Goal: Task Accomplishment & Management: Use online tool/utility

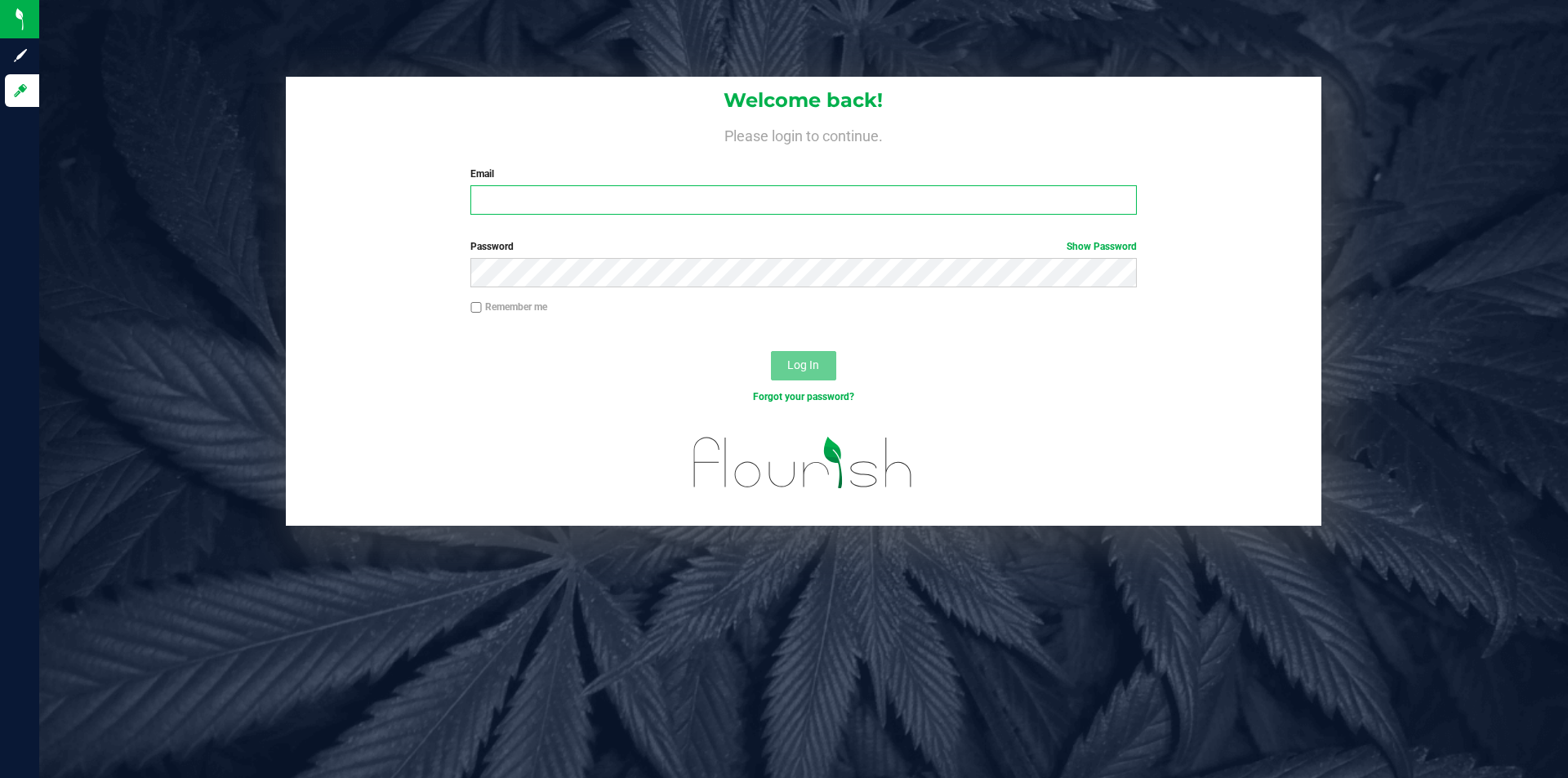
click at [652, 192] on input "Email" at bounding box center [803, 200] width 666 height 29
type input "[EMAIL_ADDRESS][DOMAIN_NAME]"
click at [771, 351] on button "Log In" at bounding box center [804, 366] width 65 height 29
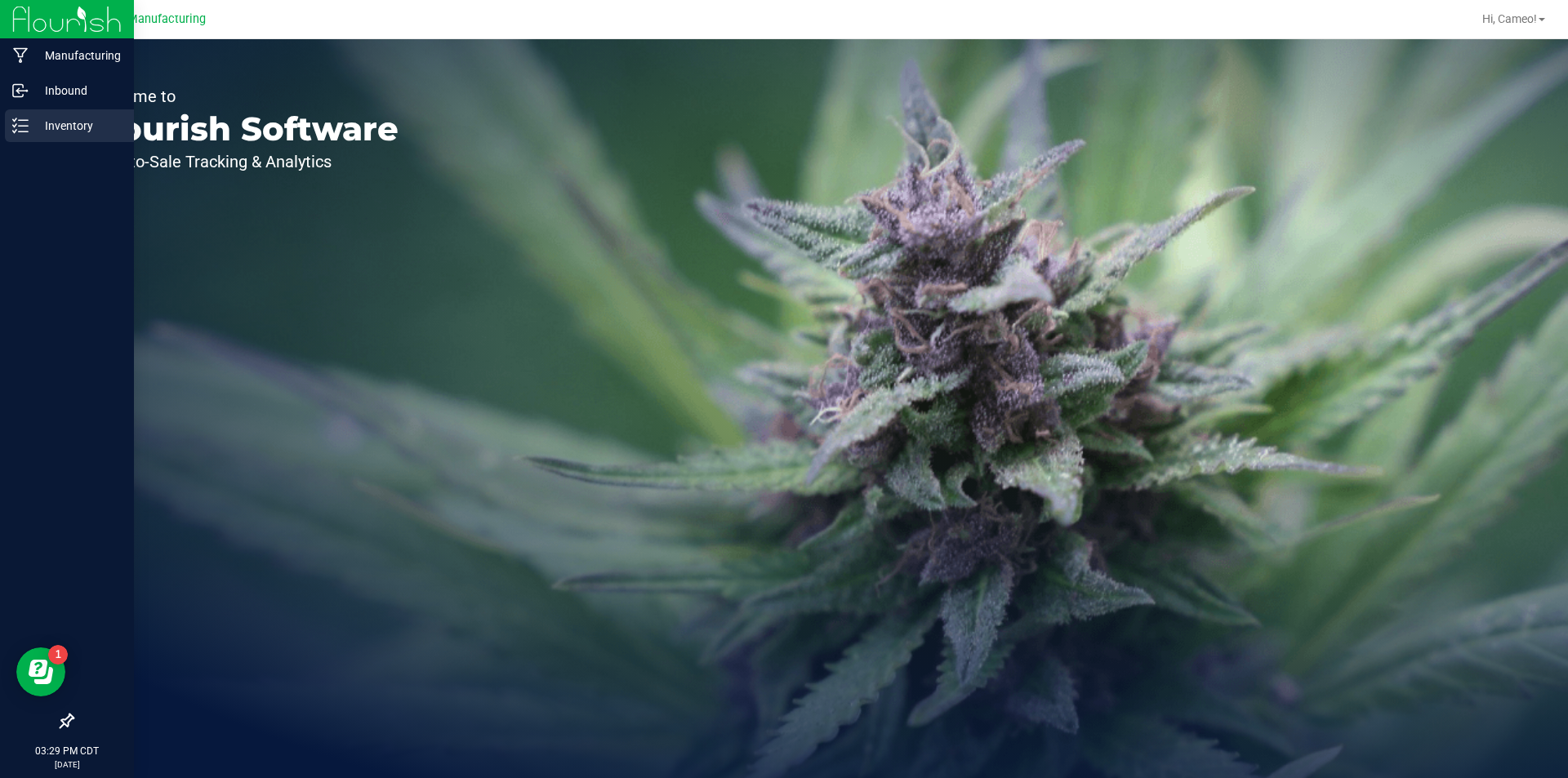
click at [67, 134] on p "Inventory" at bounding box center [77, 126] width 98 height 20
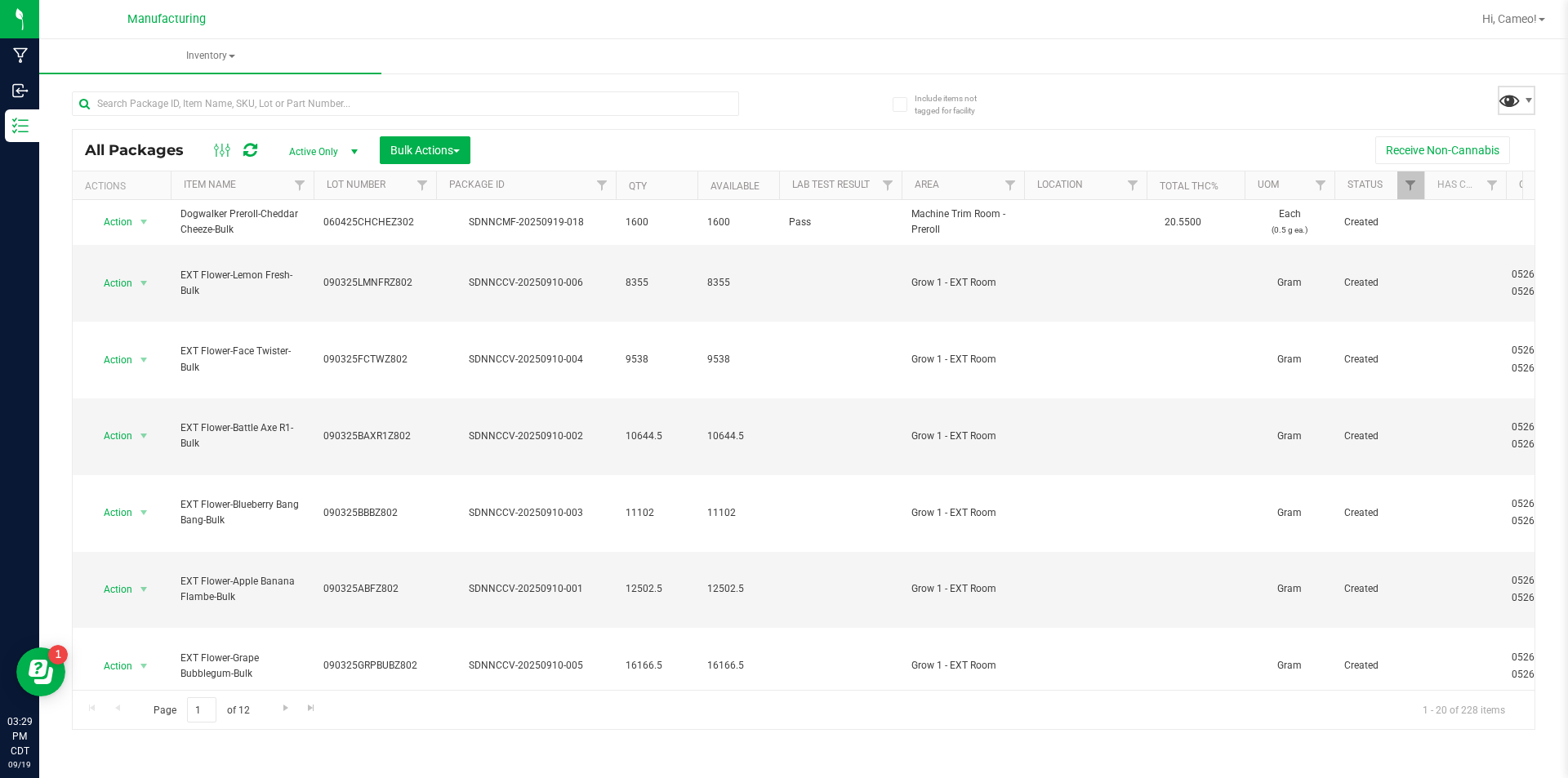
click at [1518, 103] on span at bounding box center [1510, 100] width 24 height 24
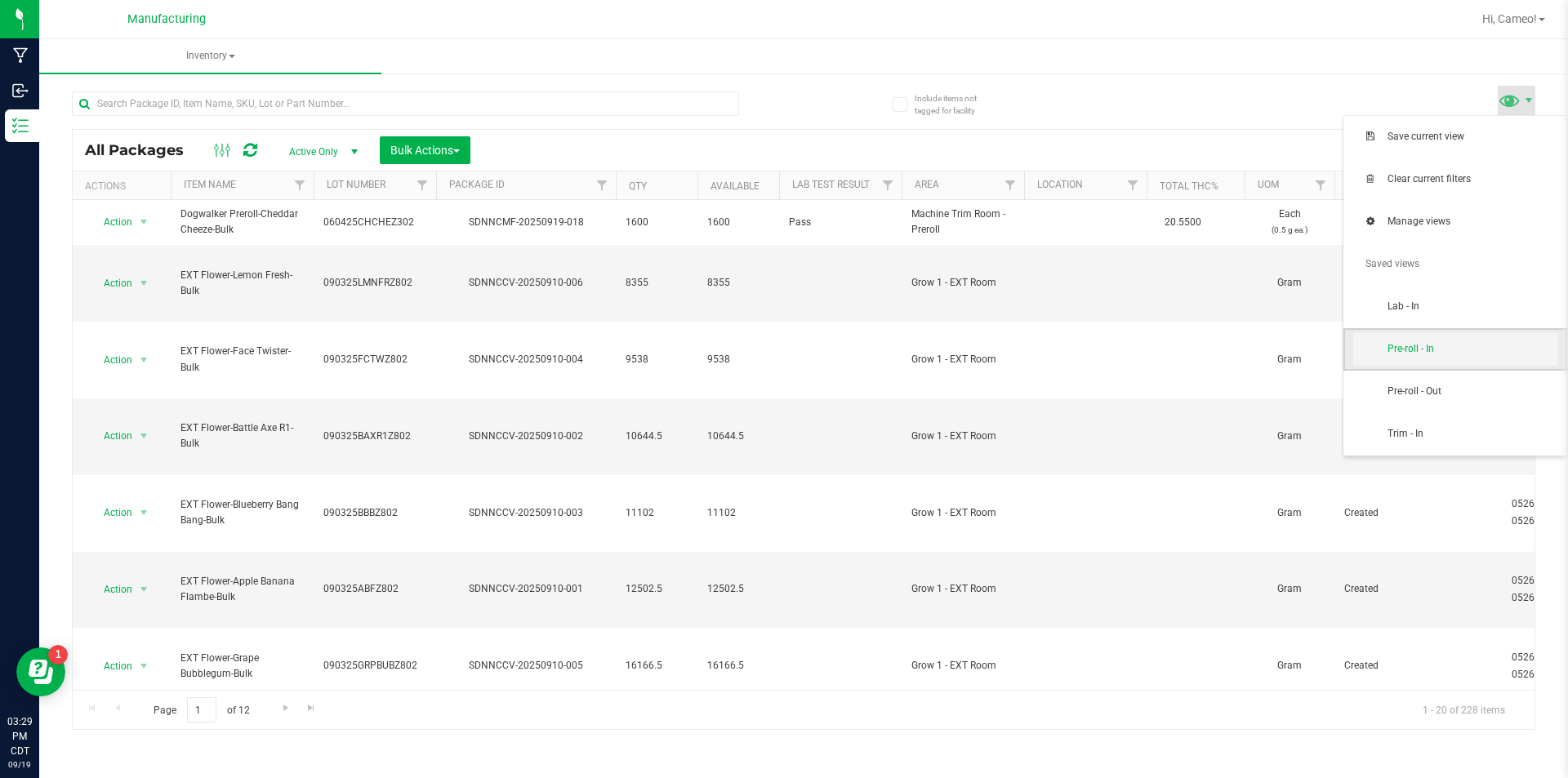
click at [1453, 341] on span "Pre-roll - In" at bounding box center [1455, 350] width 204 height 33
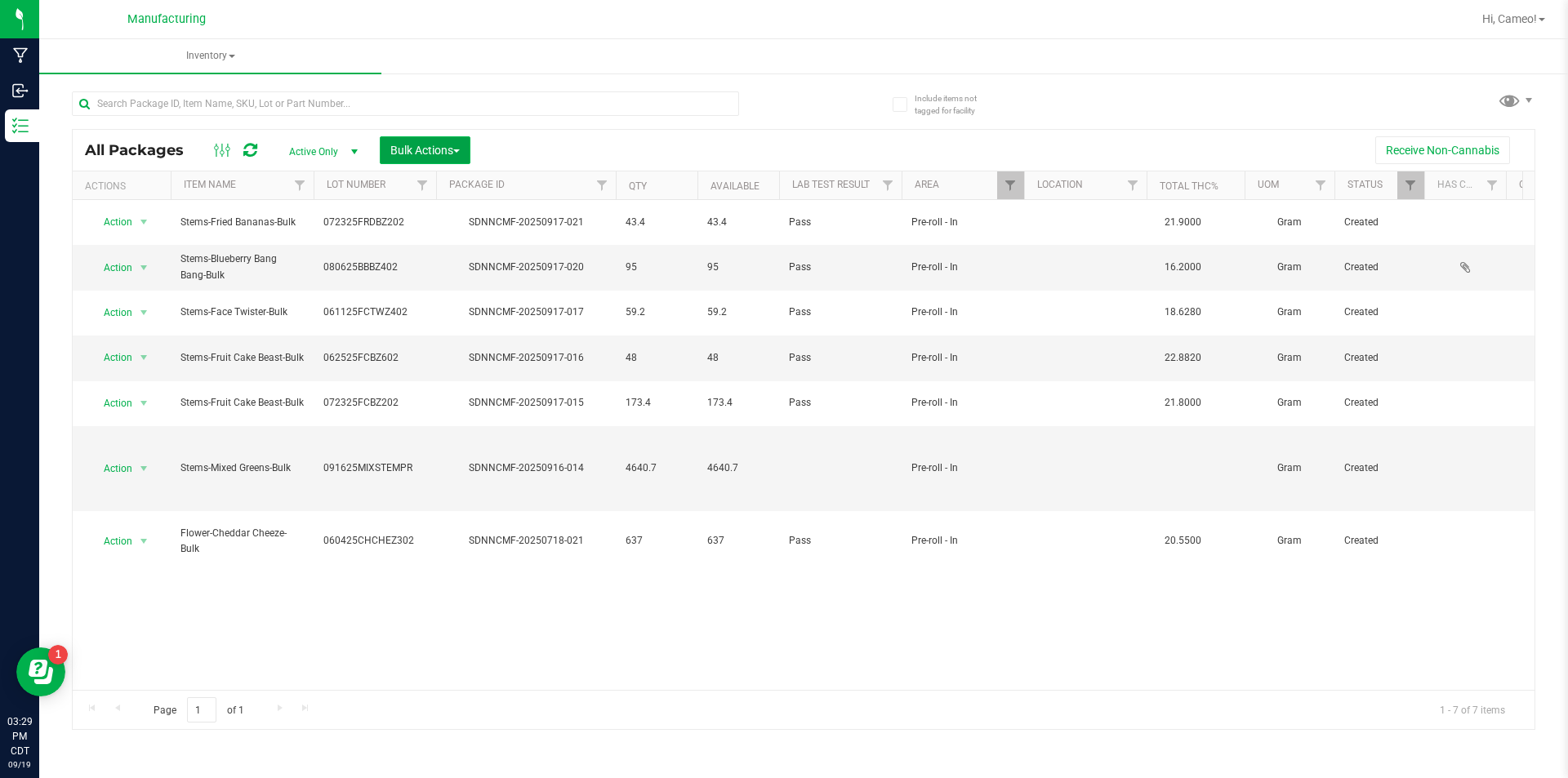
click at [412, 159] on button "Bulk Actions" at bounding box center [425, 150] width 91 height 28
click at [415, 192] on span "Add to manufacturing run" at bounding box center [451, 187] width 123 height 13
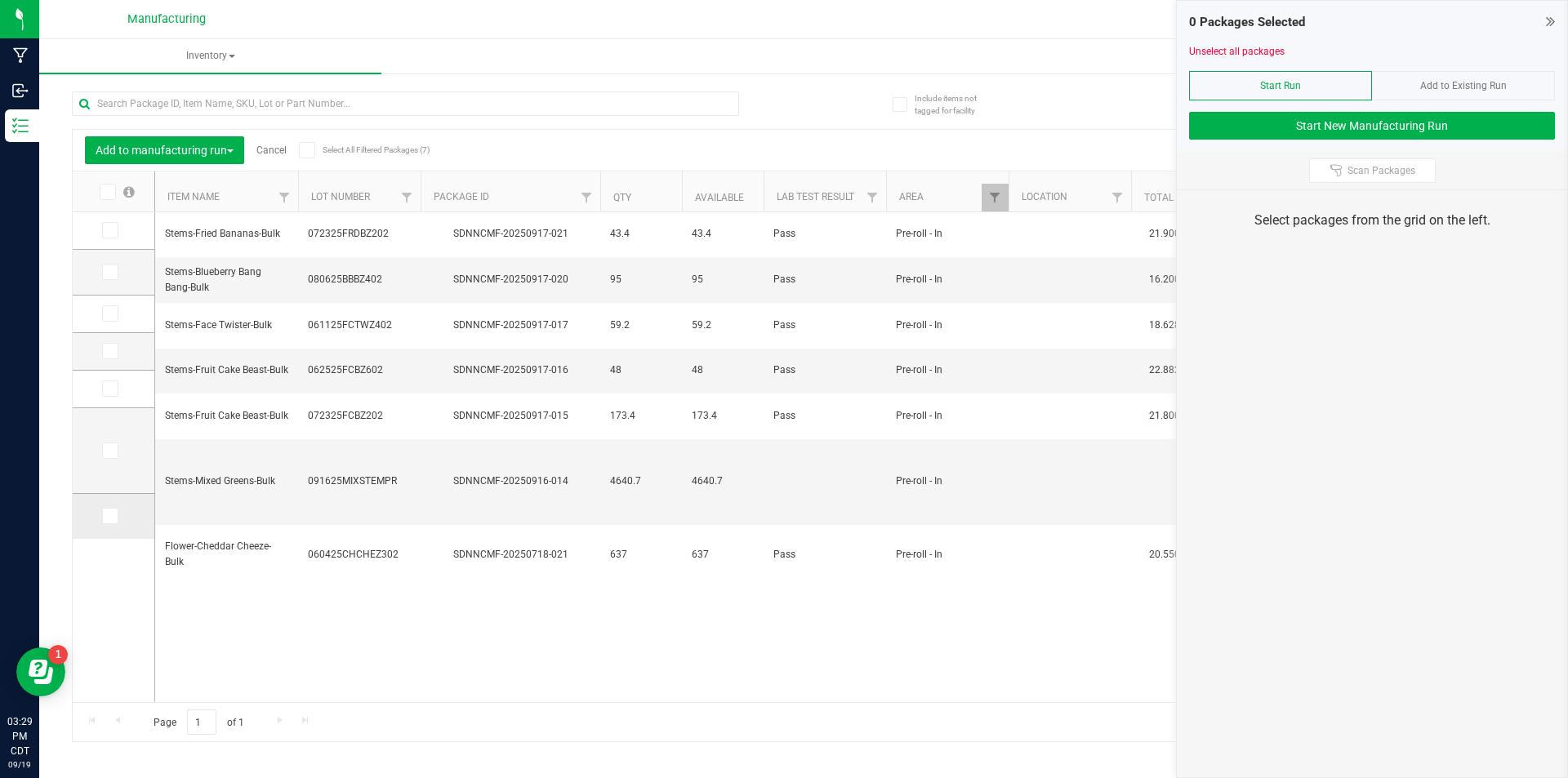
click at [108, 517] on icon at bounding box center [109, 517] width 11 height 0
click at [0, 0] on input "checkbox" at bounding box center [0, 0] width 0 height 0
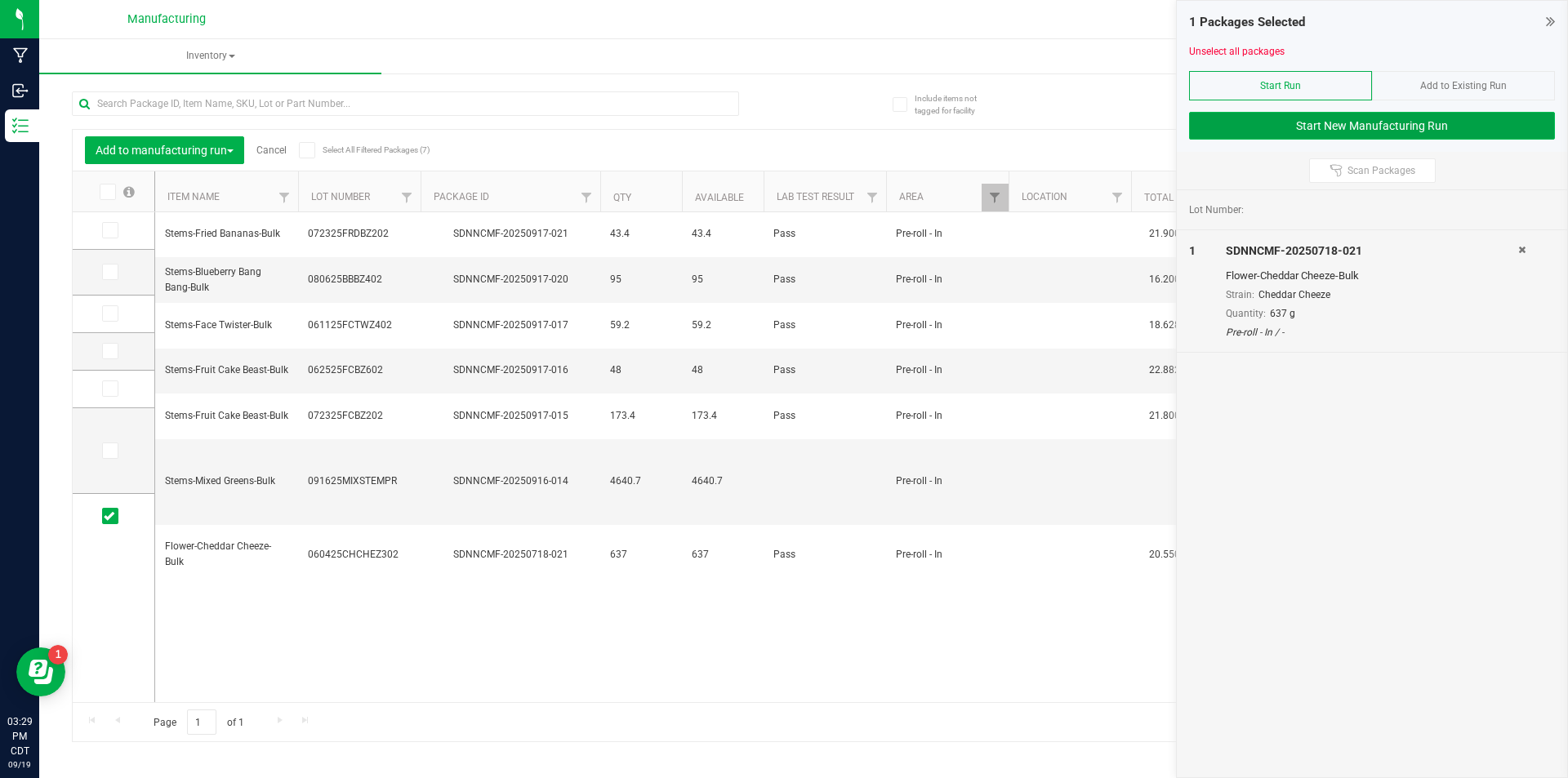
click at [1251, 124] on button "Start New Manufacturing Run" at bounding box center [1372, 125] width 366 height 28
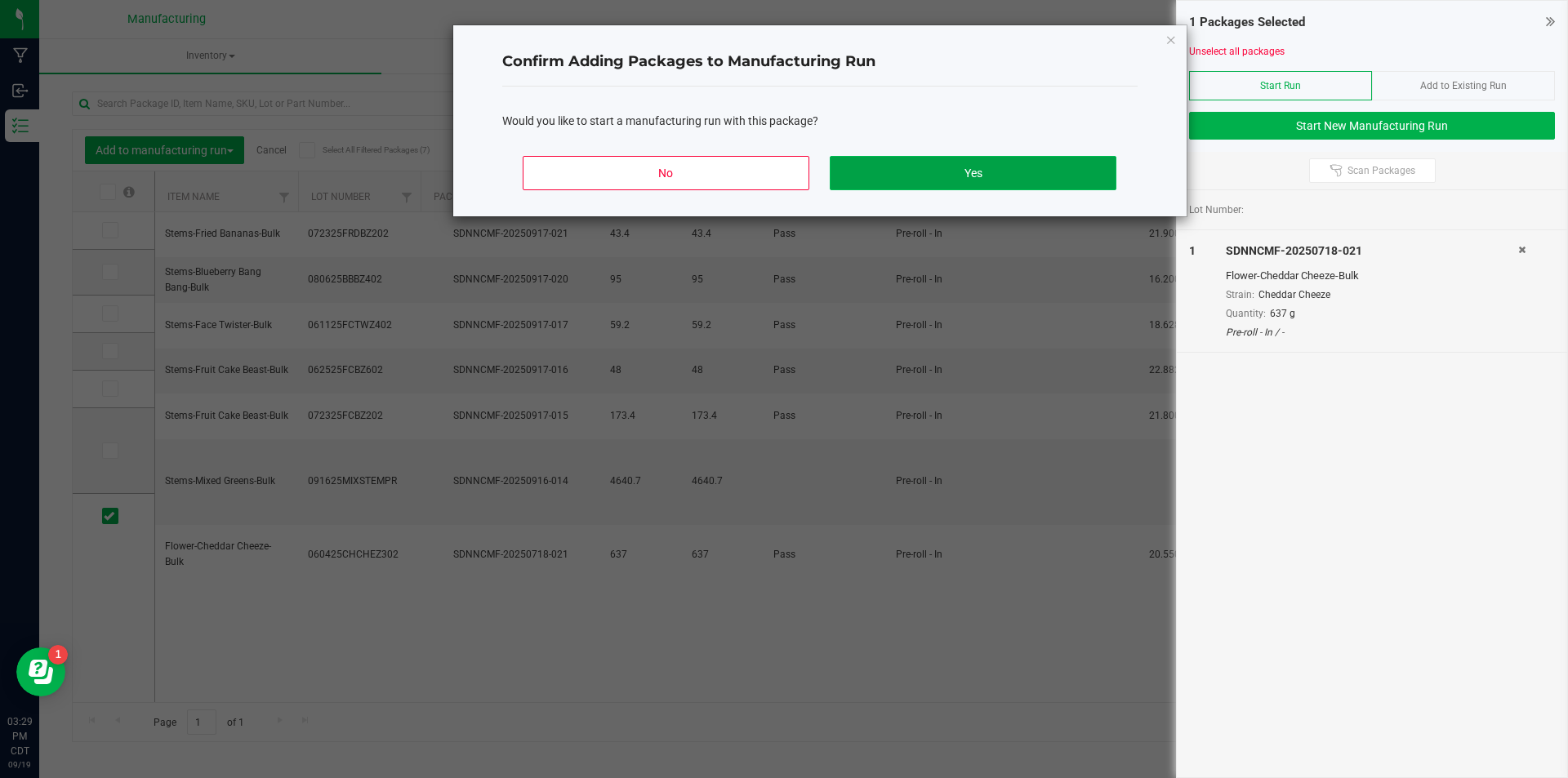
click at [894, 179] on button "Yes" at bounding box center [972, 173] width 286 height 34
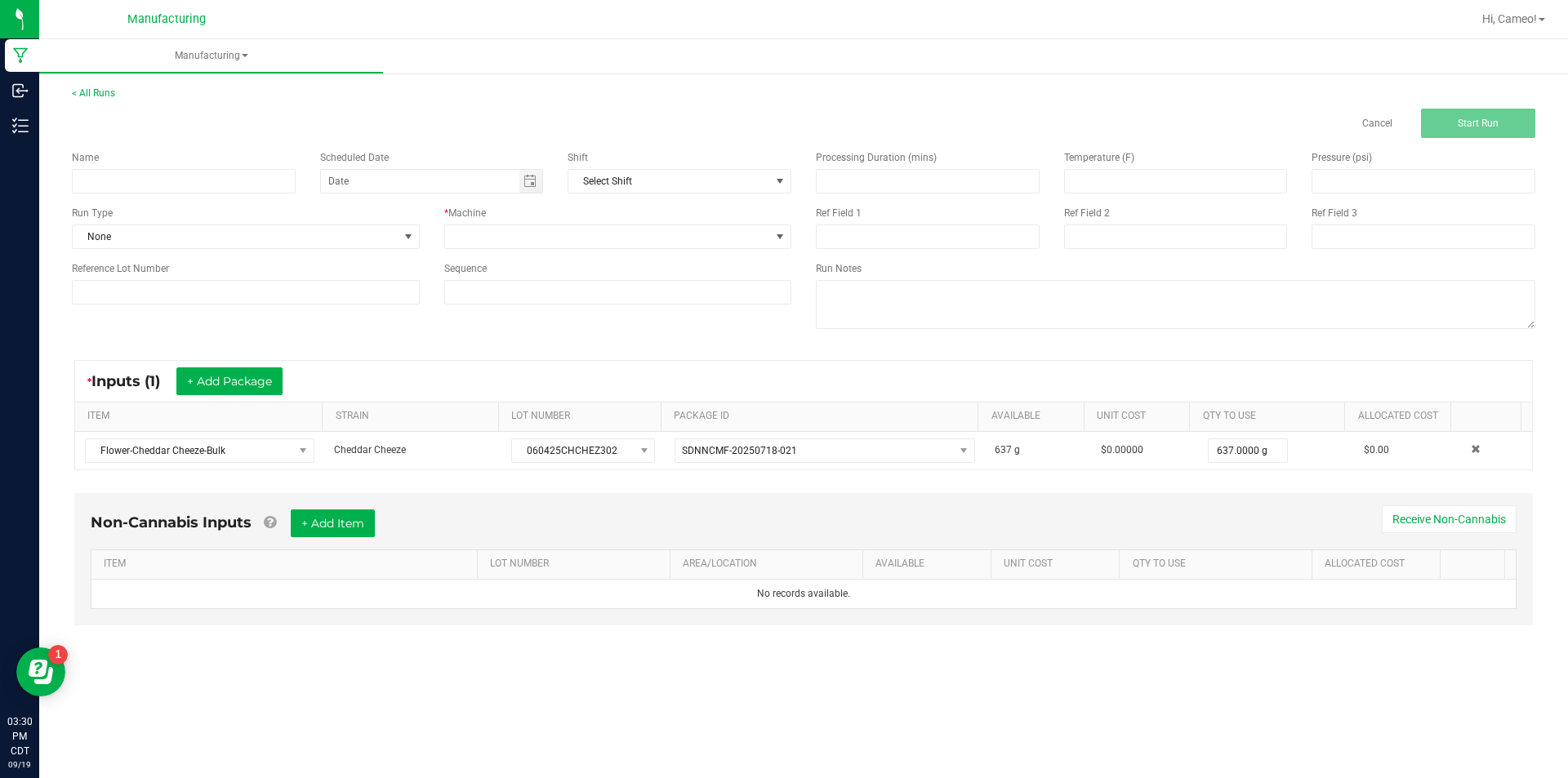
click at [108, 168] on div "Name" at bounding box center [184, 172] width 249 height 44
click at [107, 182] on input at bounding box center [183, 181] width 224 height 25
type input "091925 - Cheddar Cheeze"
click at [536, 181] on span "Toggle calendar" at bounding box center [530, 182] width 13 height 13
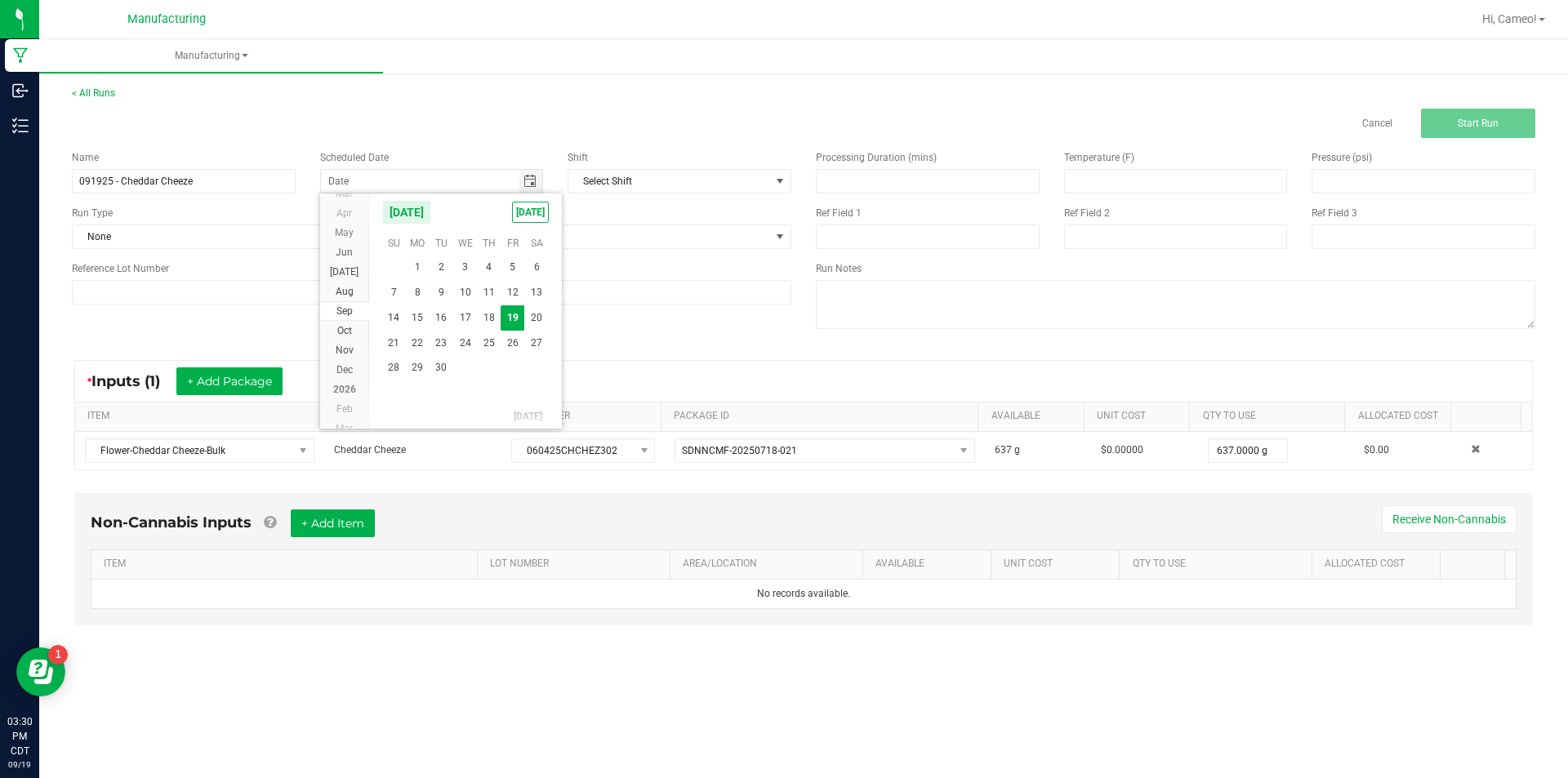
click at [518, 225] on kendo-calendar-header "[DATE] [DATE]" at bounding box center [466, 212] width 192 height 37
click at [529, 213] on span "[DATE]" at bounding box center [530, 212] width 36 height 21
type input "[DATE]"
click at [519, 241] on span at bounding box center [607, 236] width 326 height 23
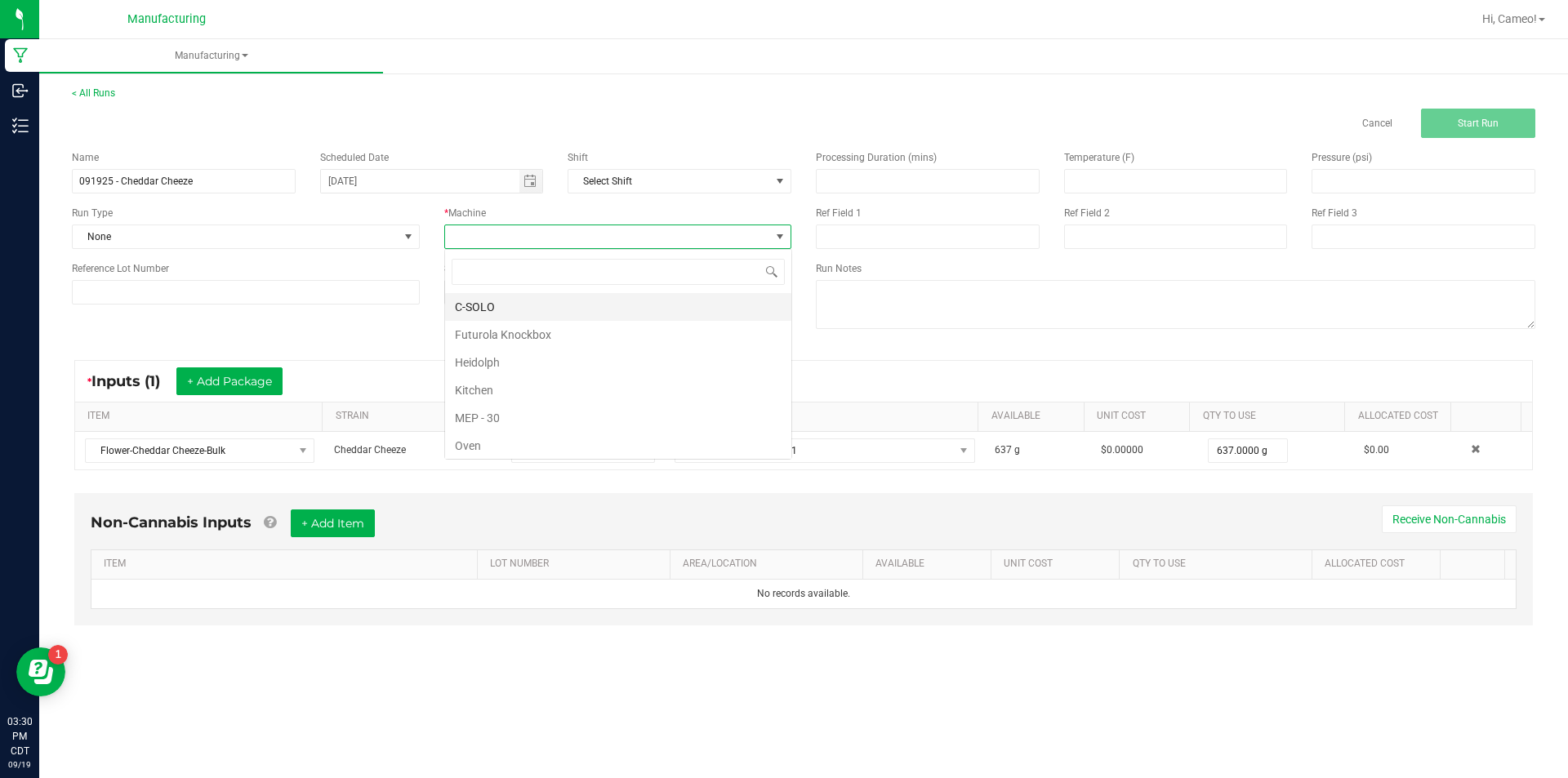
scroll to position [25, 347]
click at [496, 326] on li "Futurola Knockbox" at bounding box center [617, 335] width 346 height 28
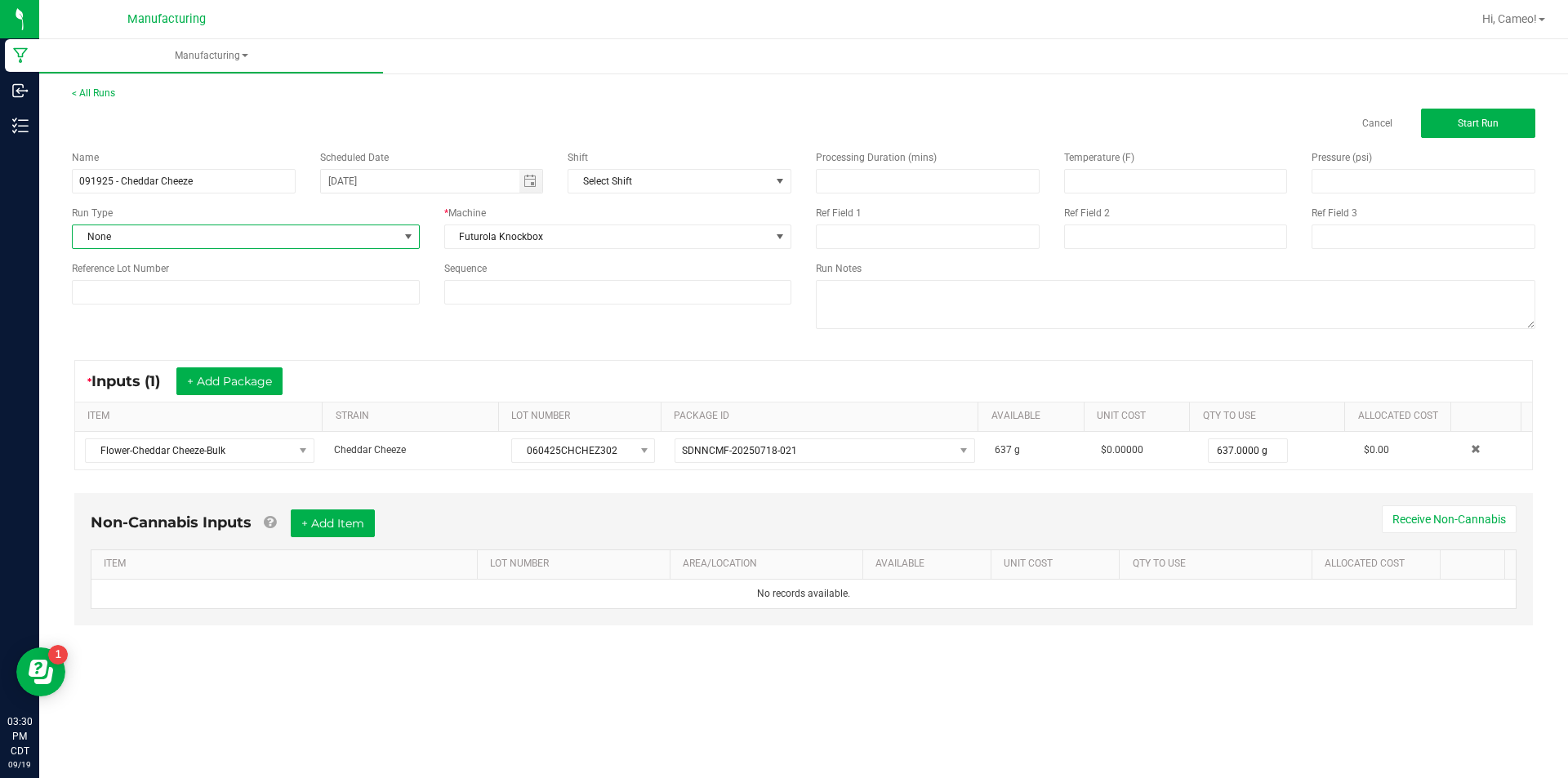
click at [364, 235] on span "None" at bounding box center [235, 236] width 326 height 23
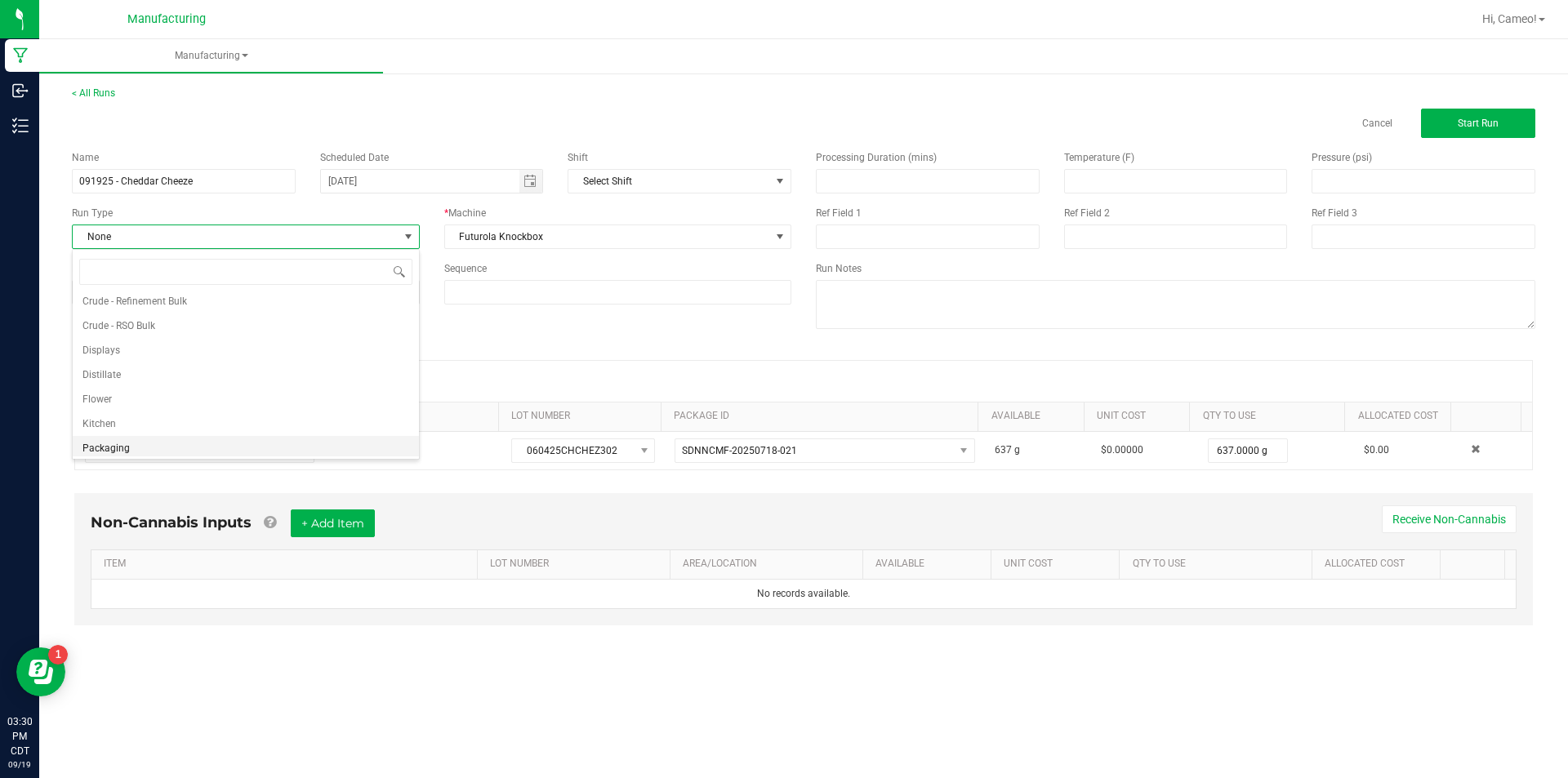
scroll to position [82, 0]
click at [183, 447] on li "Pre-roll" at bounding box center [245, 444] width 346 height 25
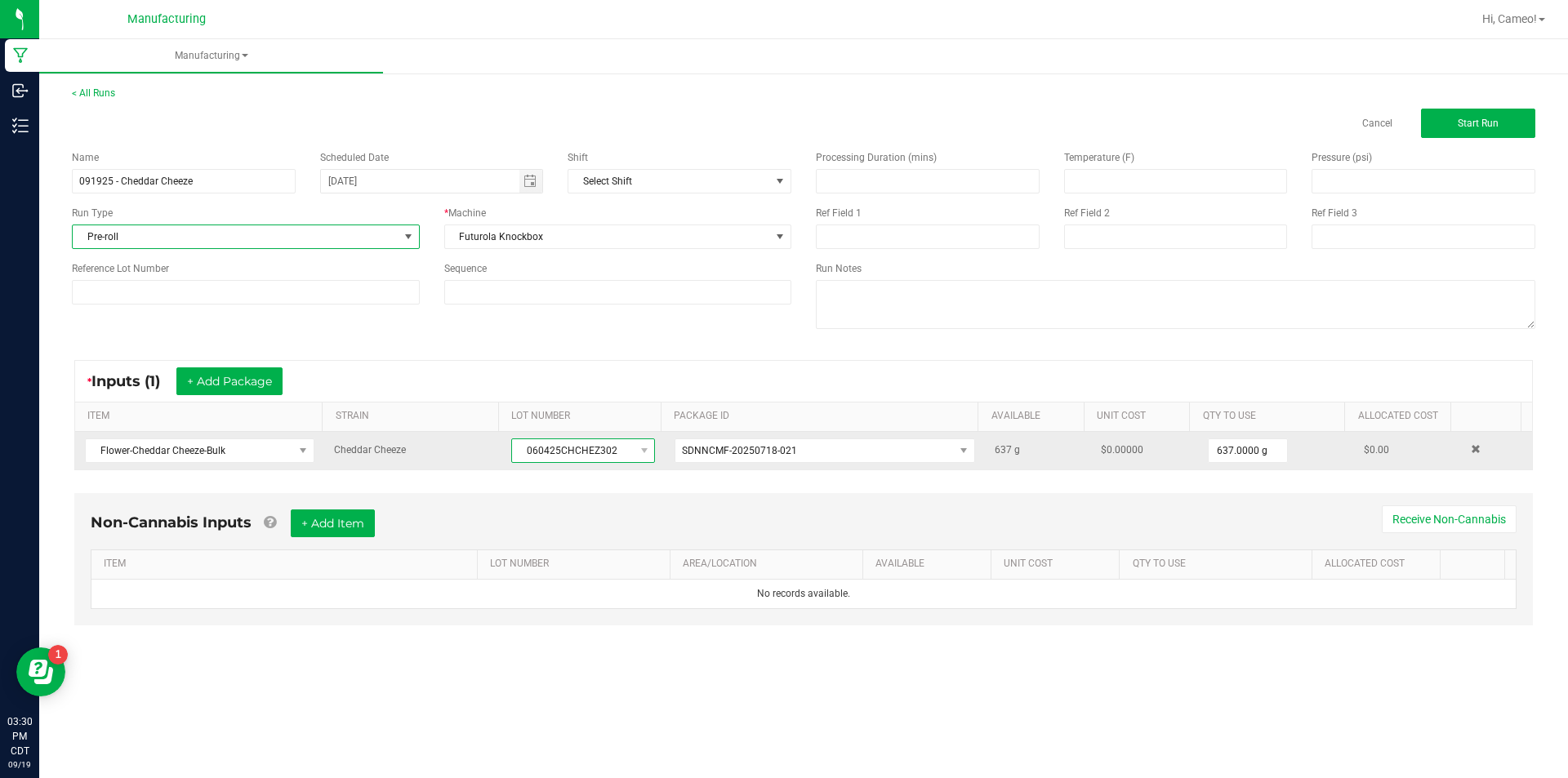
click at [585, 451] on span "060425CHCHEZ302" at bounding box center [573, 450] width 122 height 23
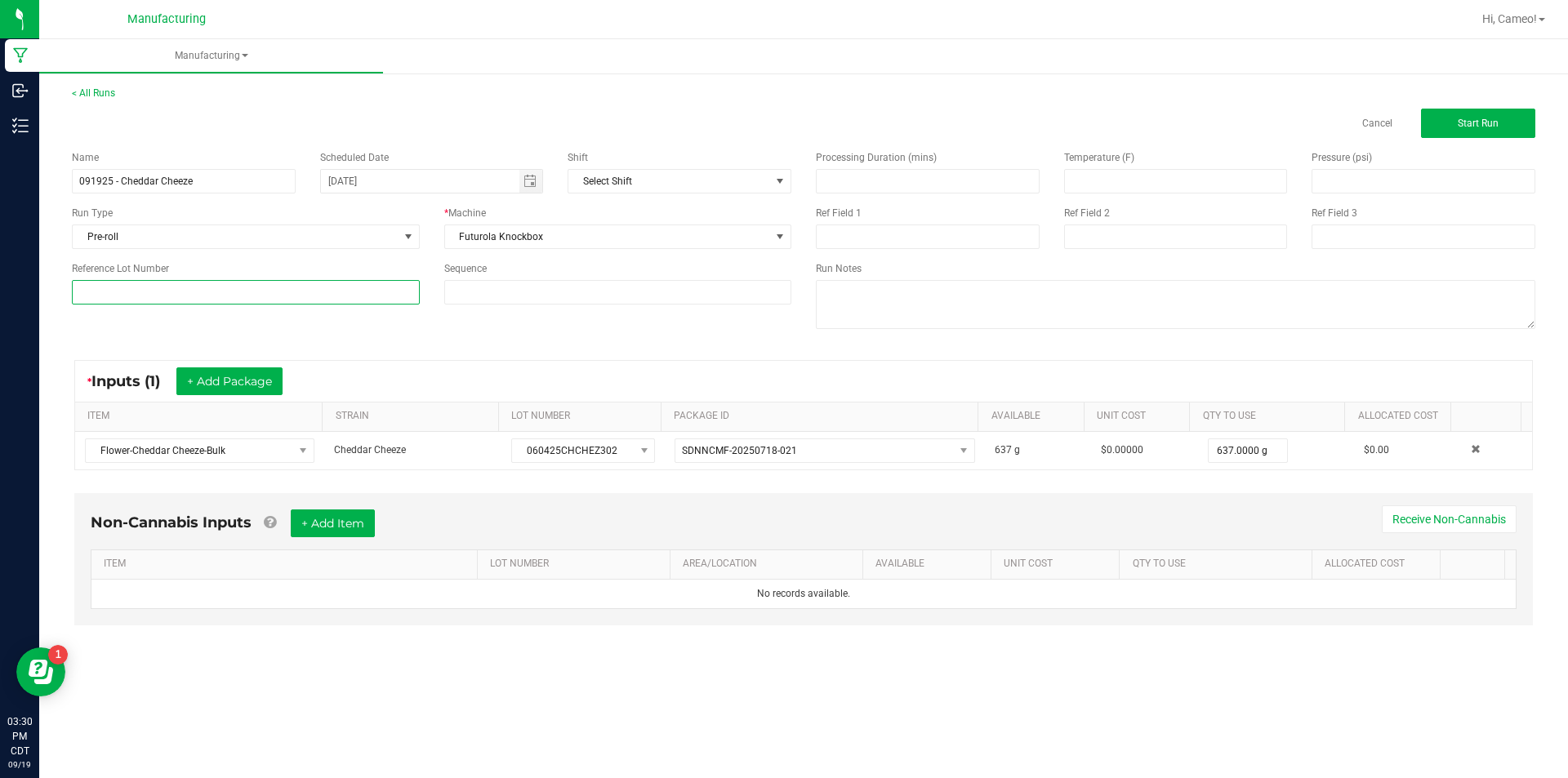
click at [360, 288] on input at bounding box center [245, 292] width 348 height 25
paste input "060425CHCHEZ302"
type input "060425CHCHEZ302"
click at [1499, 119] on button "Start Run" at bounding box center [1479, 123] width 114 height 29
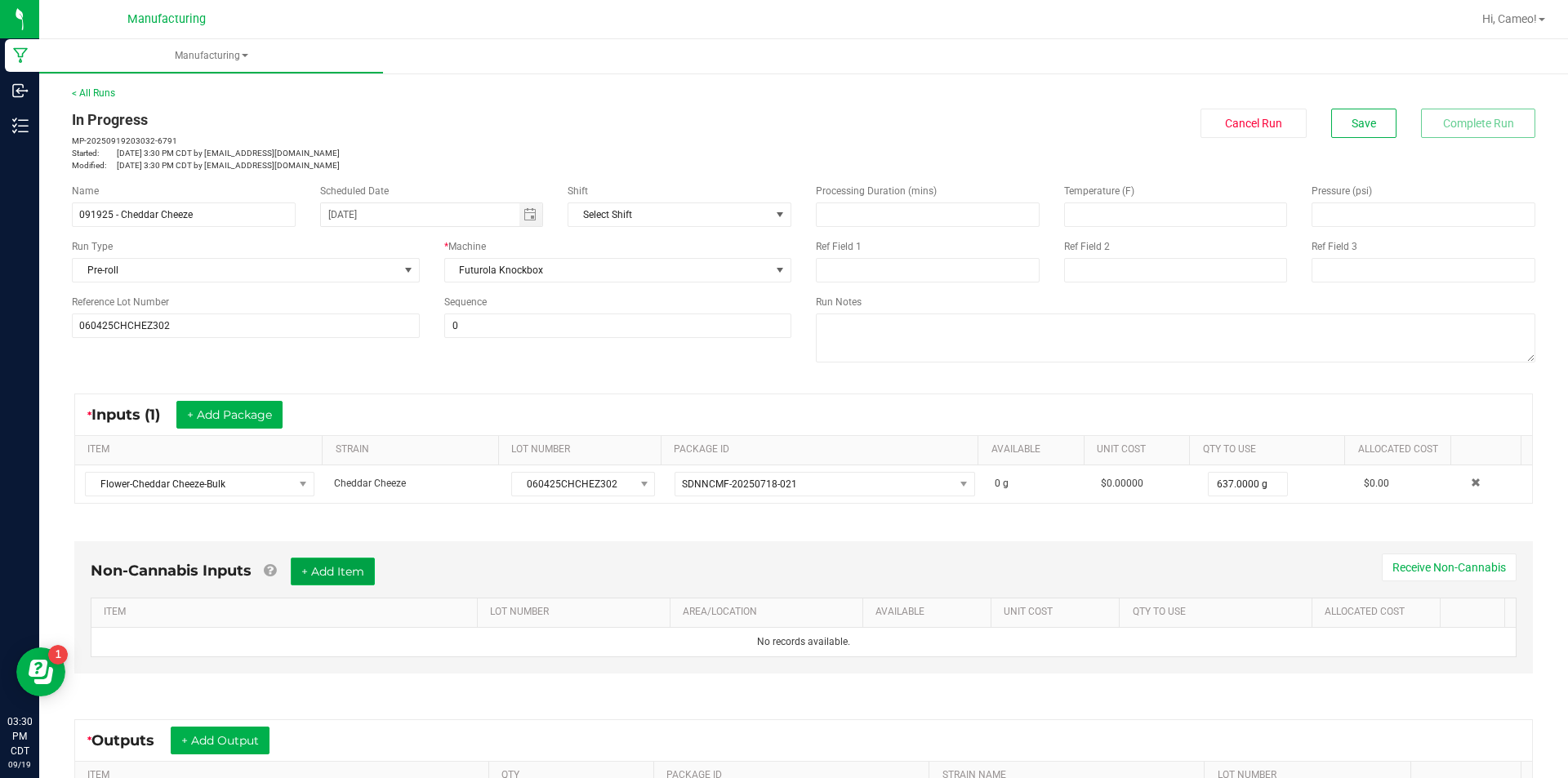
click at [345, 572] on button "+ Add Item" at bounding box center [332, 572] width 84 height 28
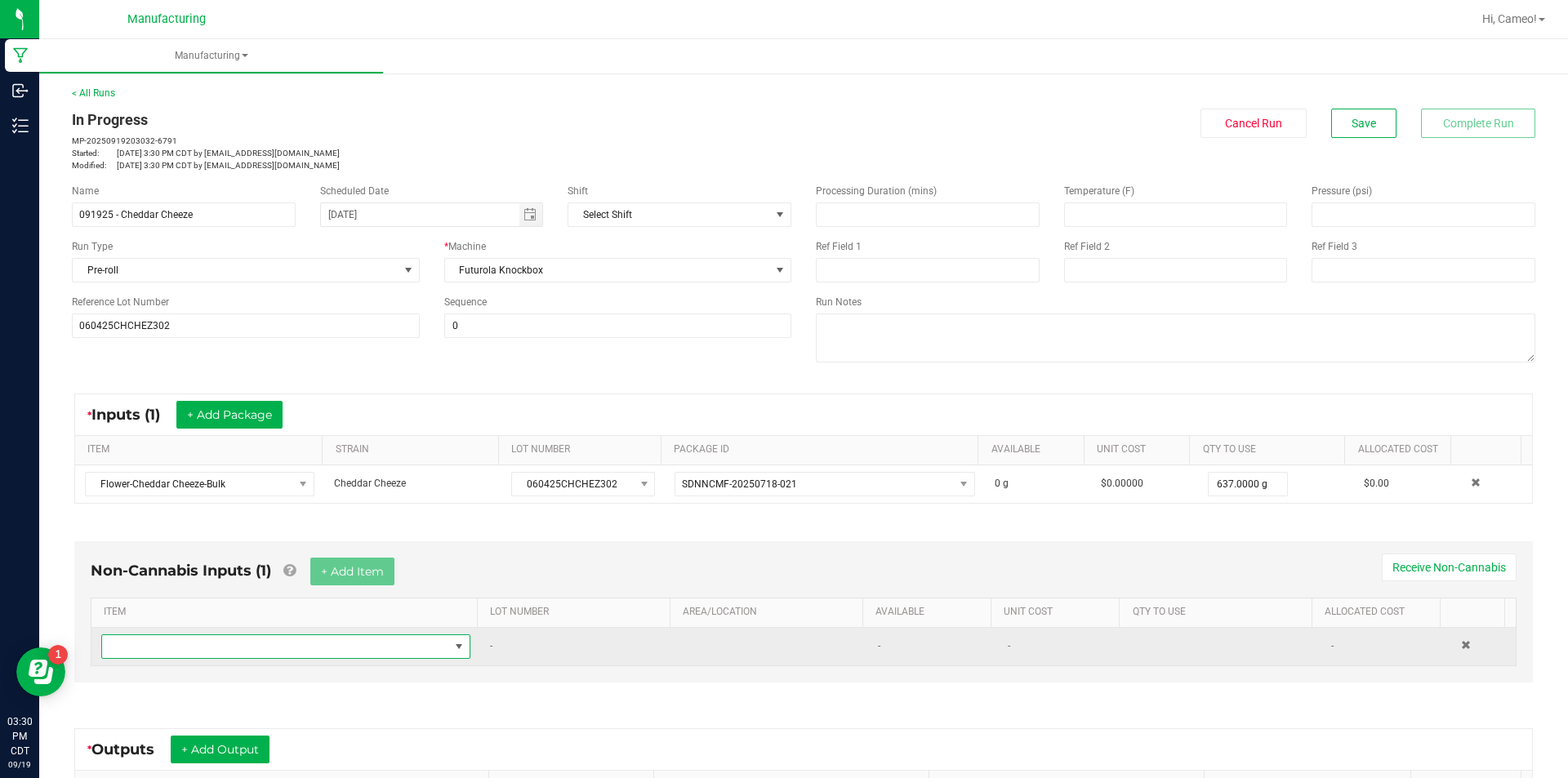
click at [290, 641] on span "NO DATA FOUND" at bounding box center [275, 646] width 347 height 23
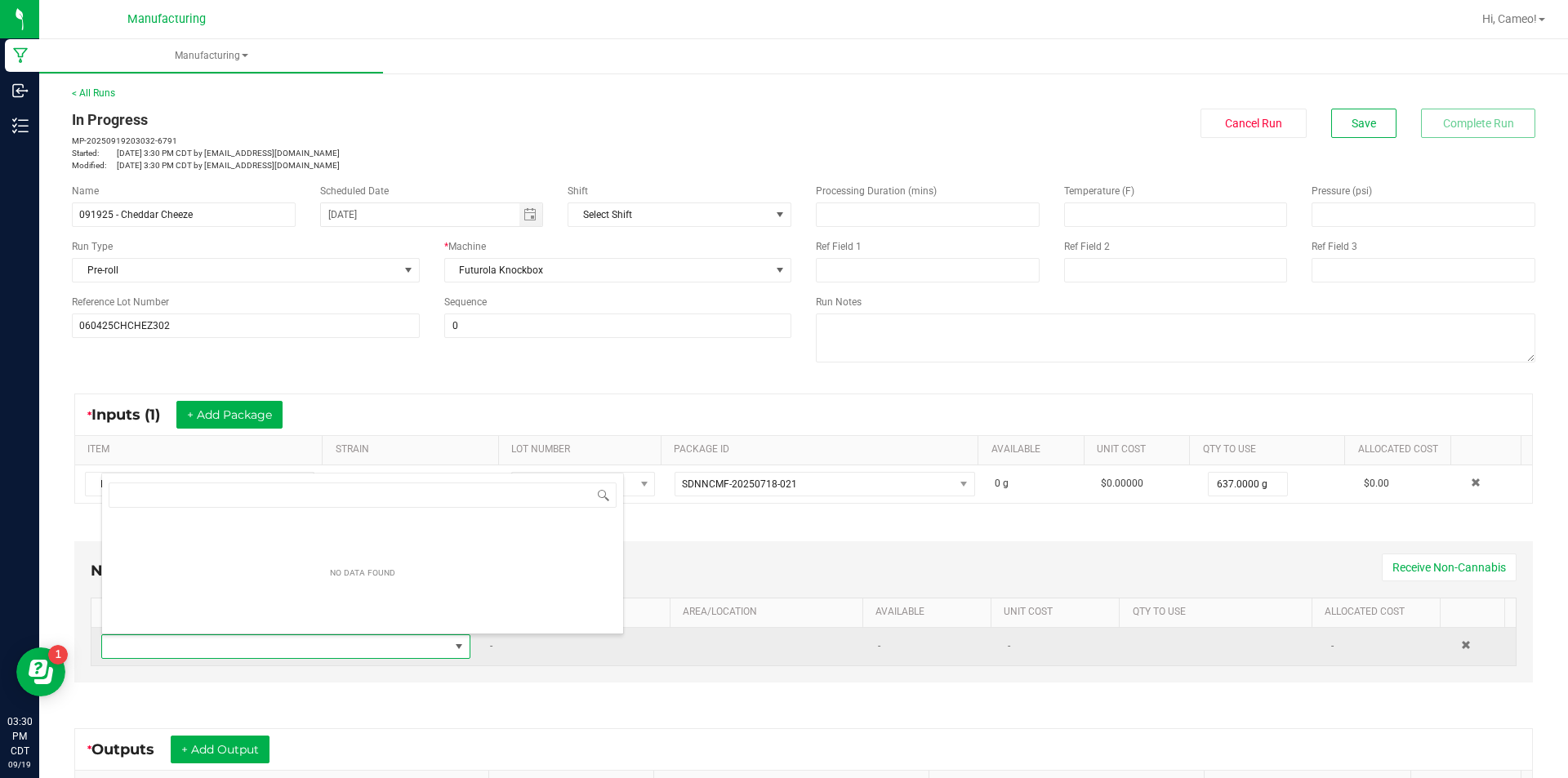
scroll to position [25, 360]
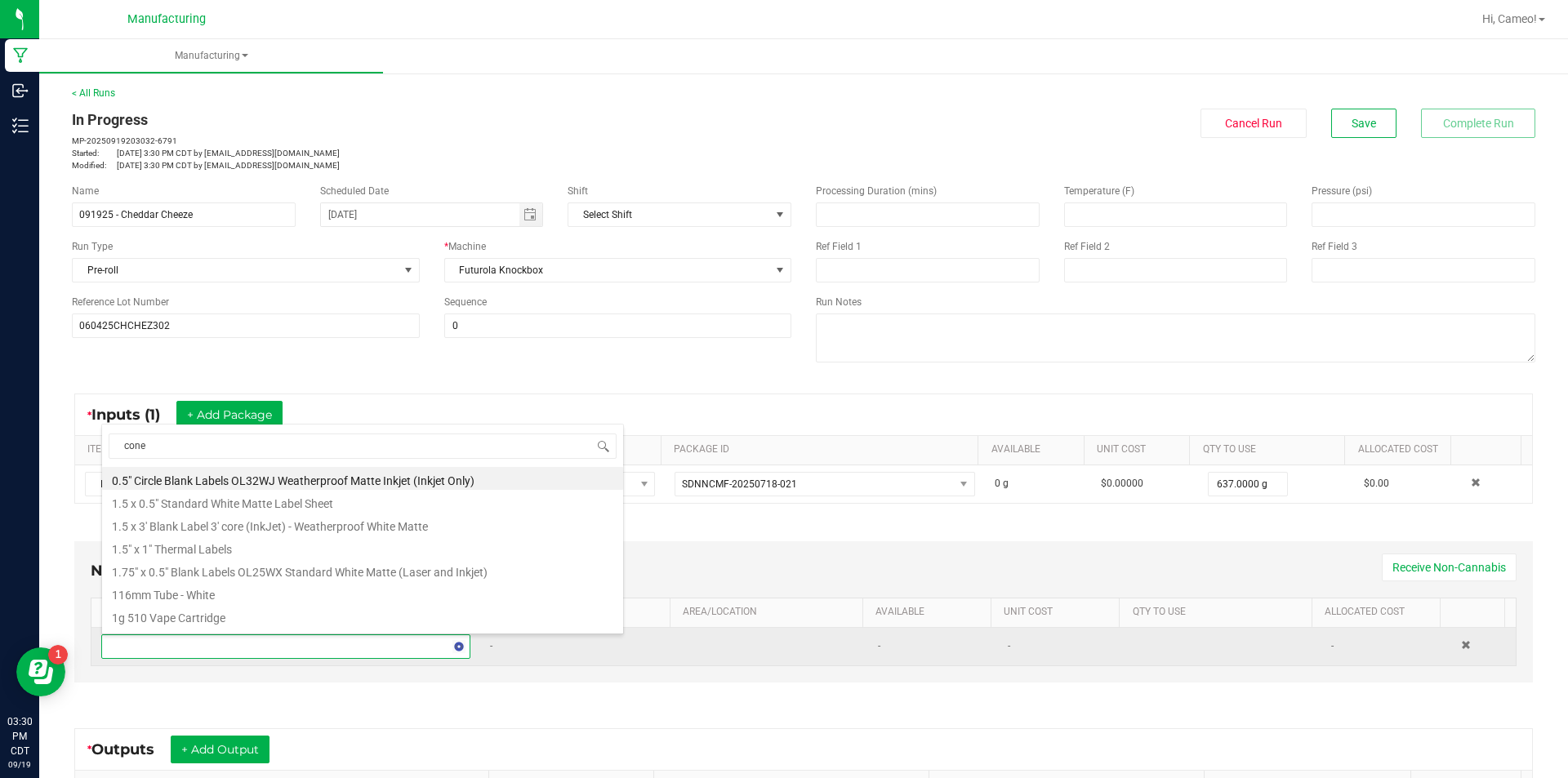
type input "cones"
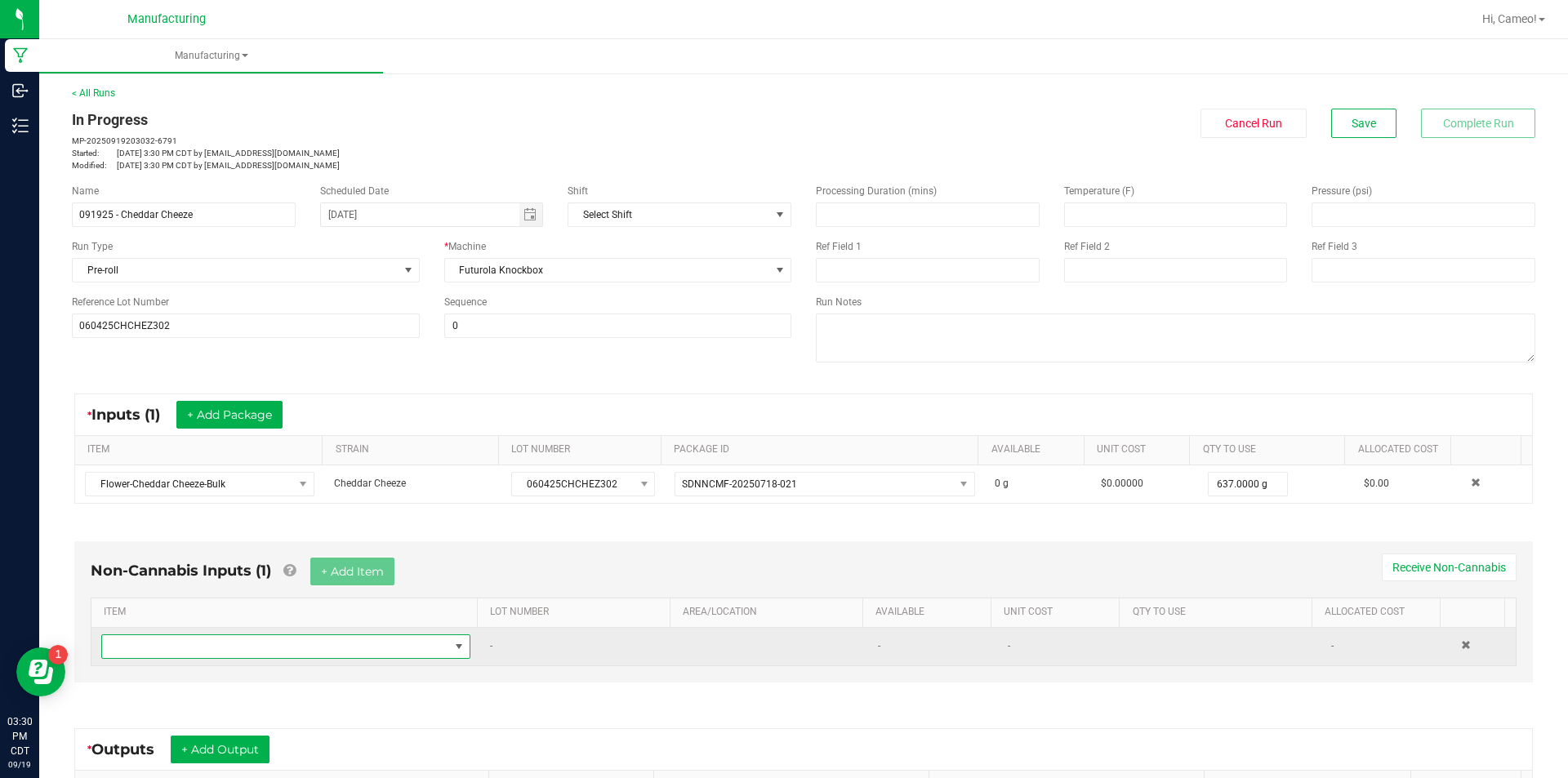
click at [258, 641] on span "NO DATA FOUND" at bounding box center [275, 646] width 347 height 23
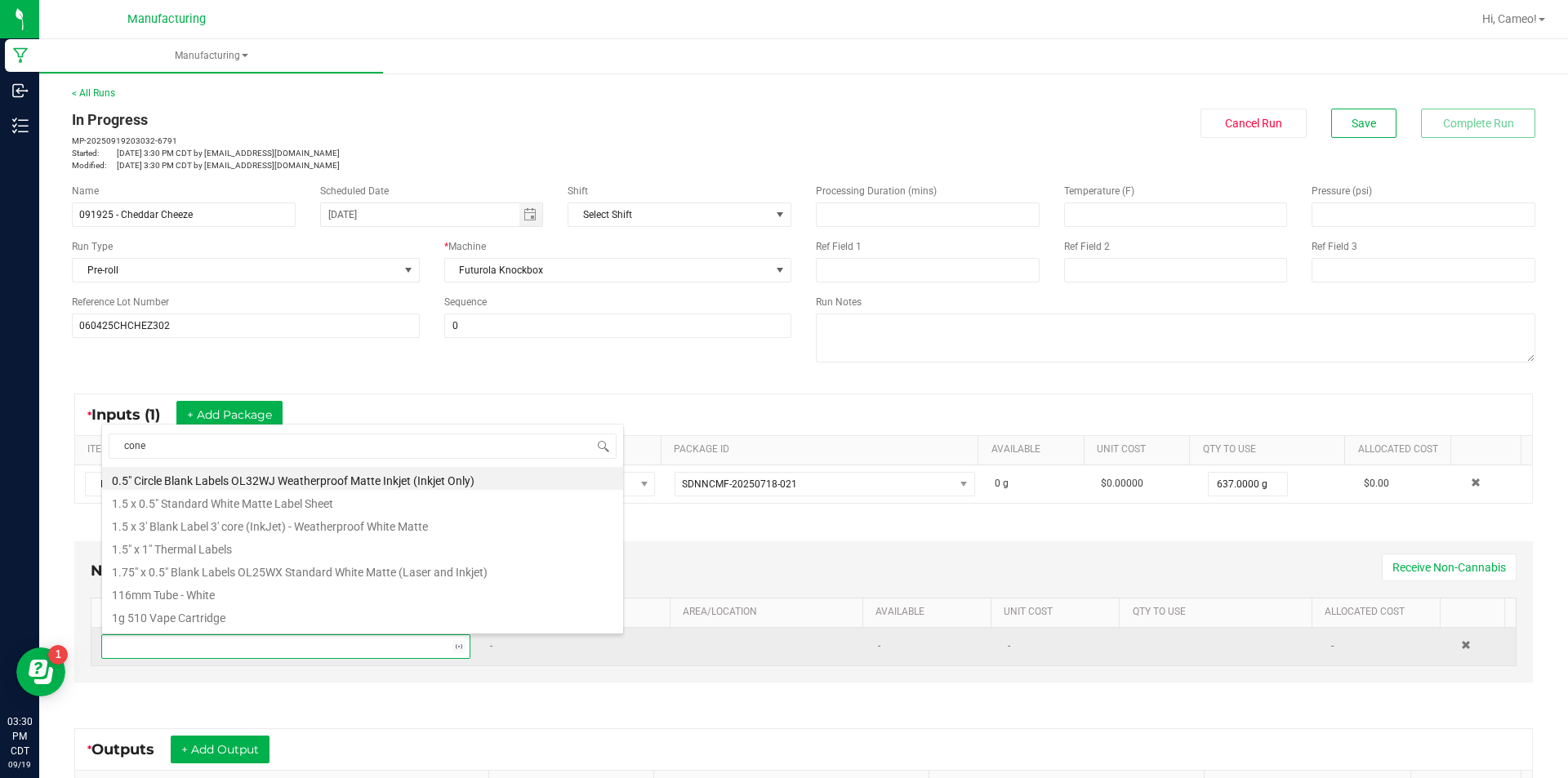
type input "cones"
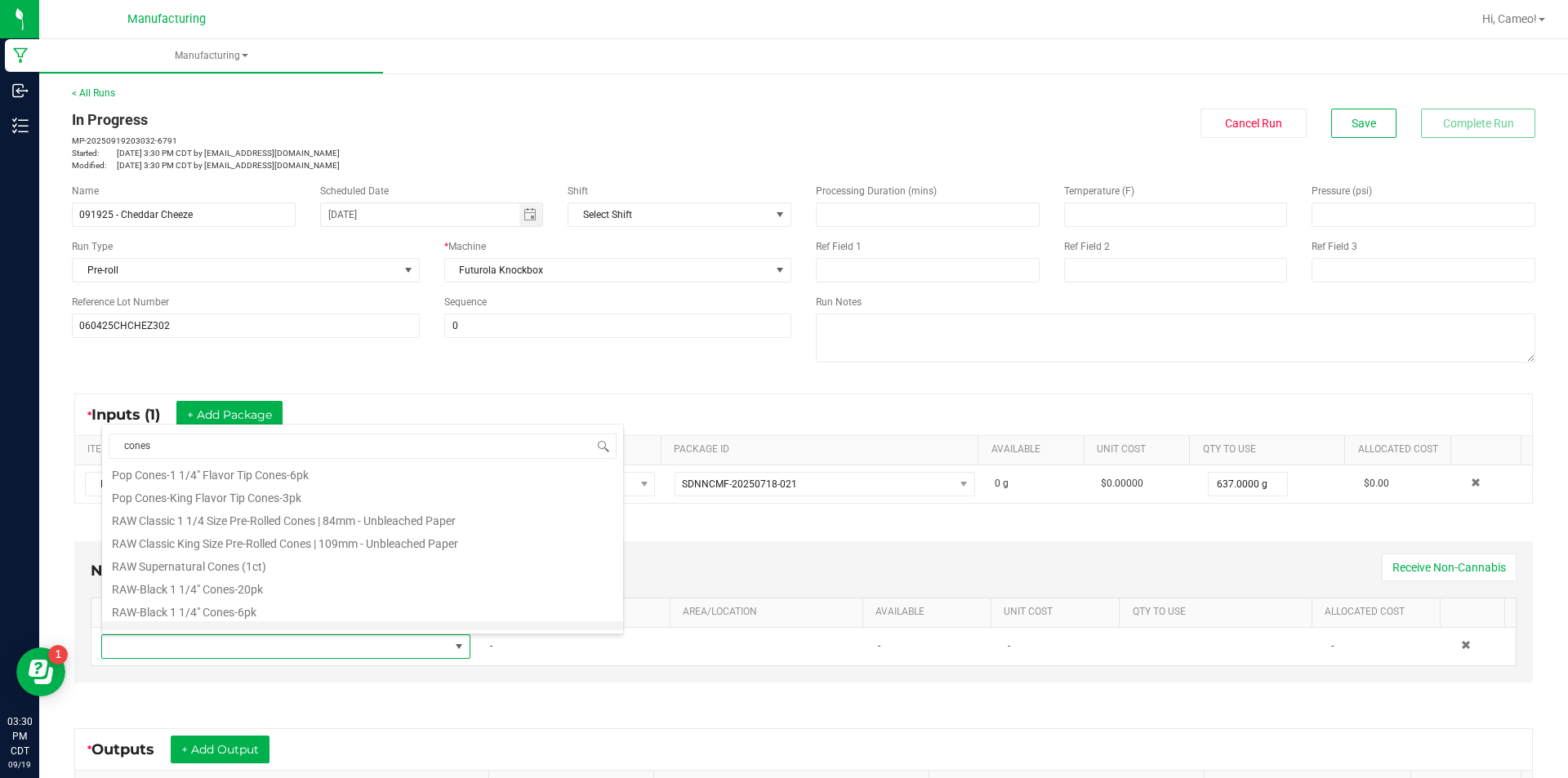
scroll to position [735, 0]
click at [315, 568] on li "RAW Classic King Size Pre-Rolled Cones | 109mm - Unbleached Paper" at bounding box center [362, 566] width 521 height 23
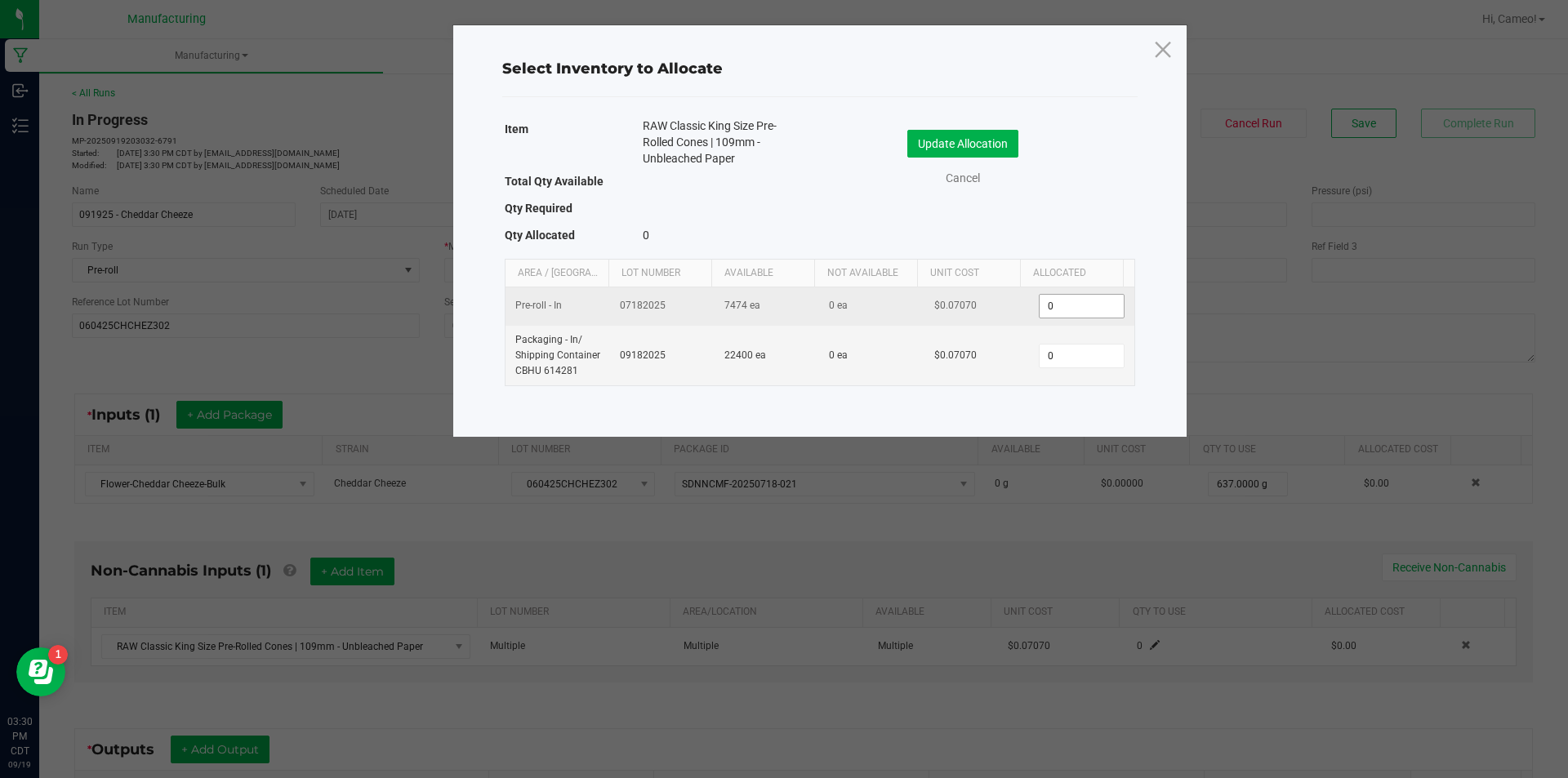
click at [1079, 305] on input "0" at bounding box center [1081, 306] width 84 height 23
type input "5"
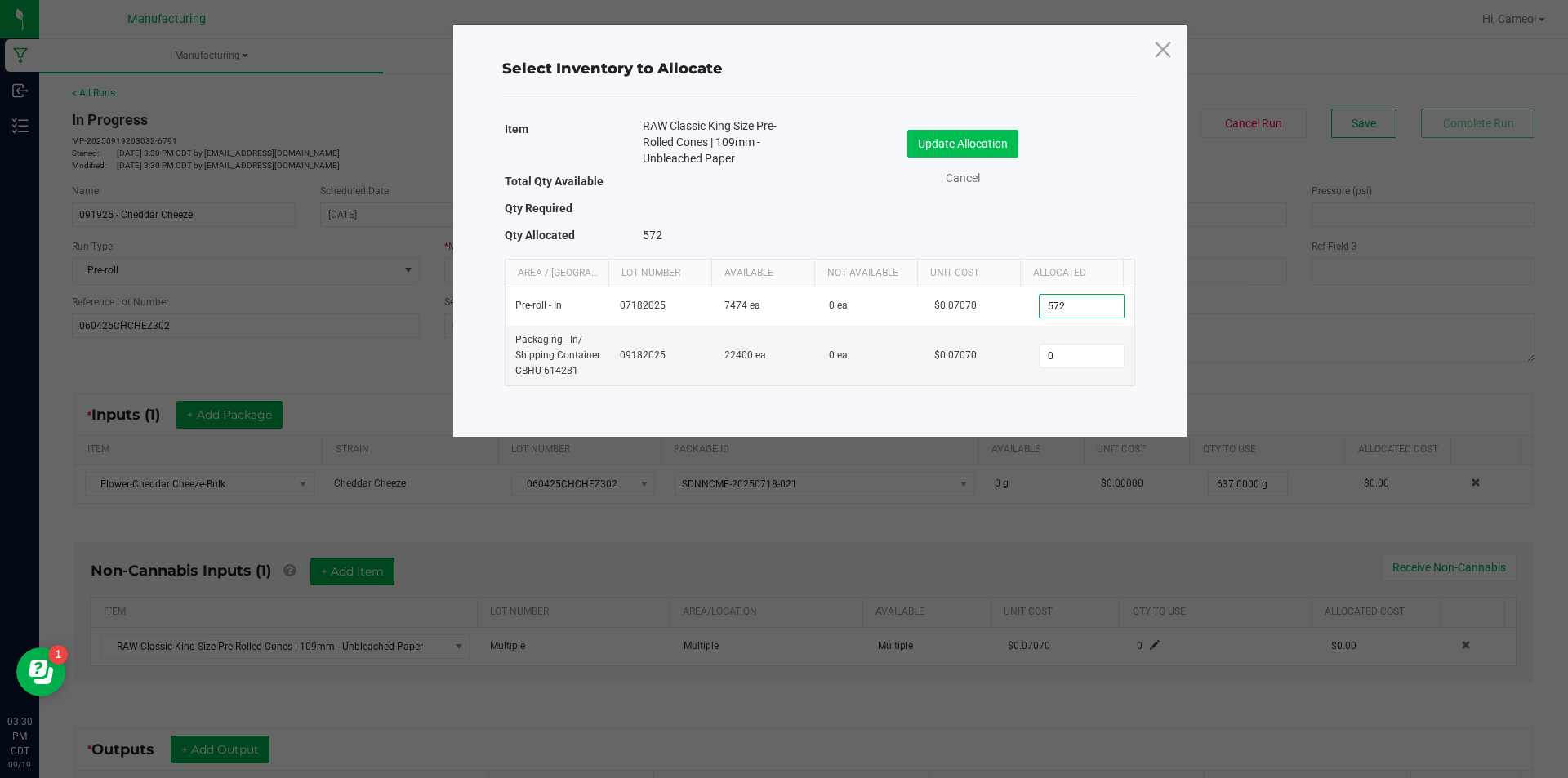
type input "572"
click at [999, 151] on button "Update Allocation" at bounding box center [963, 143] width 111 height 28
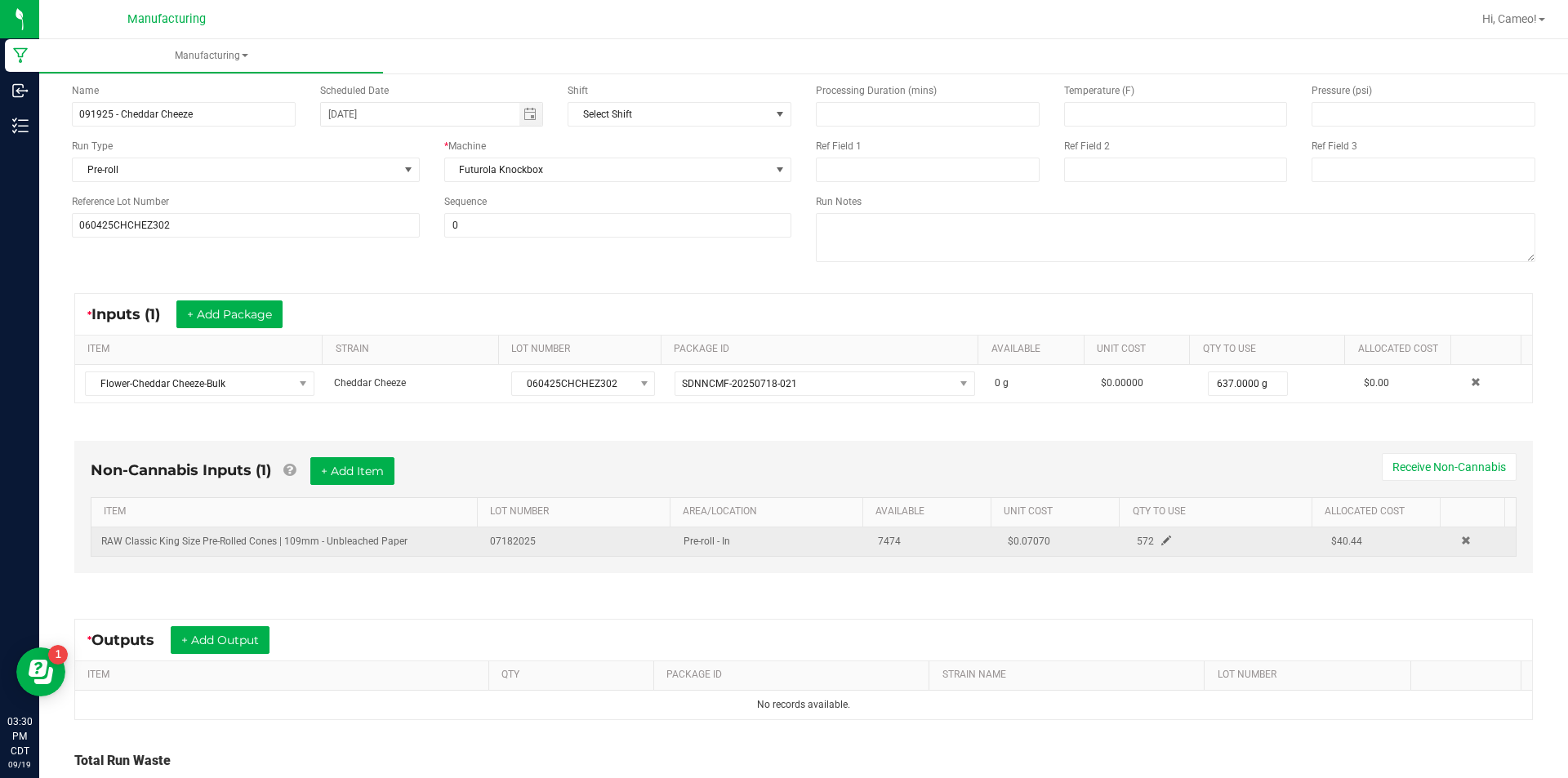
scroll to position [229, 0]
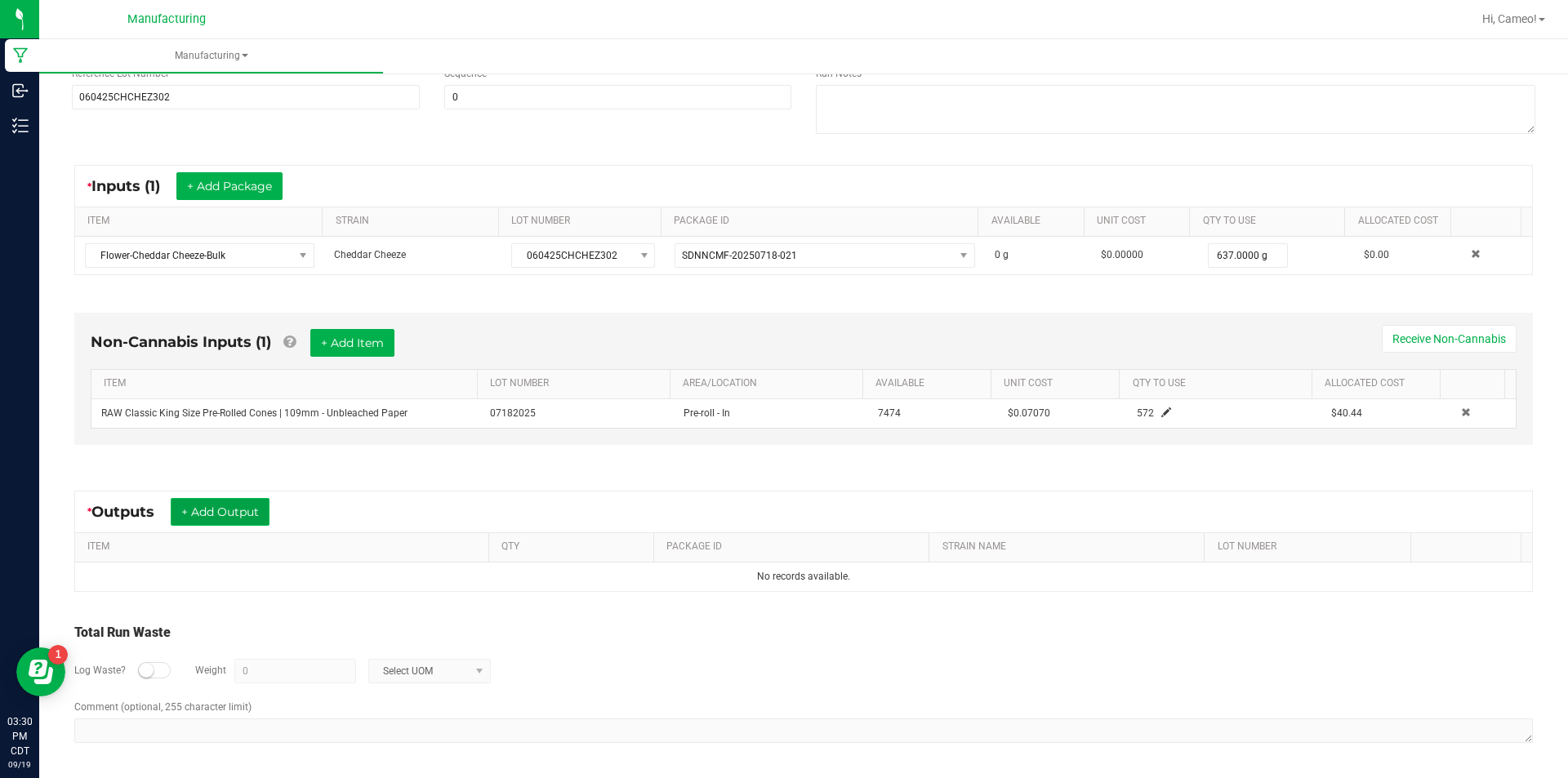
click at [245, 511] on button "+ Add Output" at bounding box center [220, 512] width 99 height 28
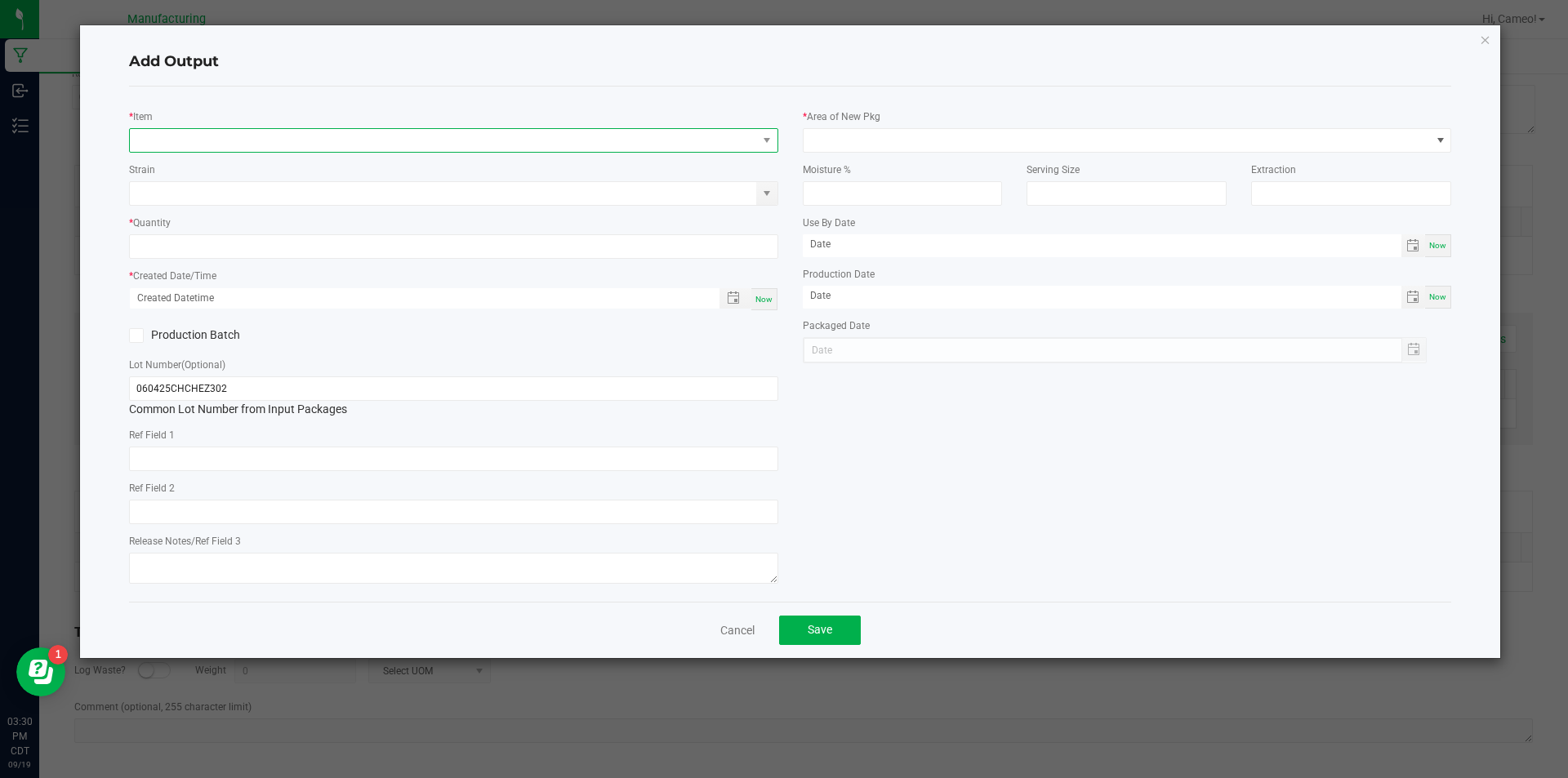
click at [361, 151] on span "NO DATA FOUND" at bounding box center [443, 140] width 627 height 23
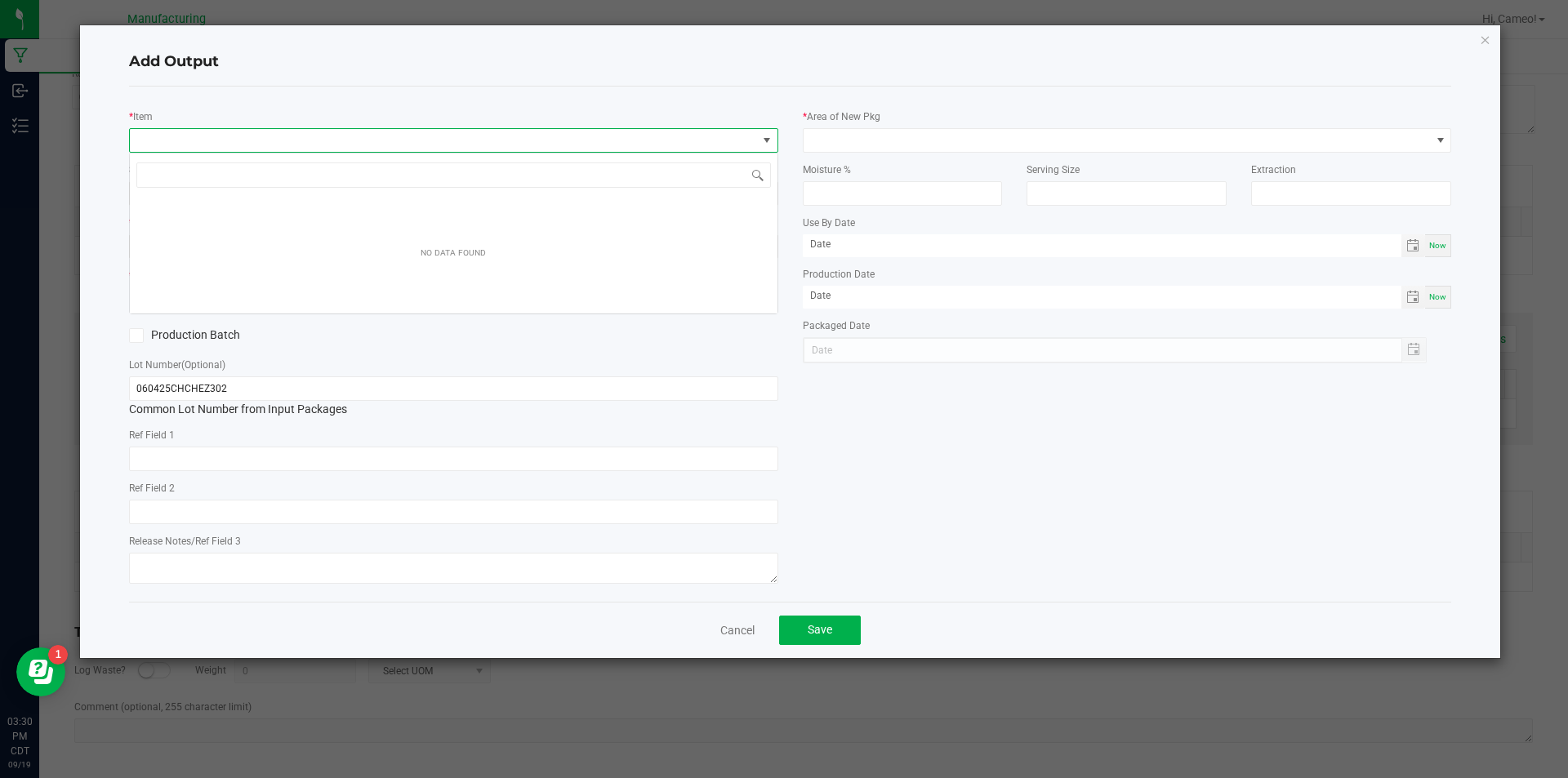
scroll to position [25, 649]
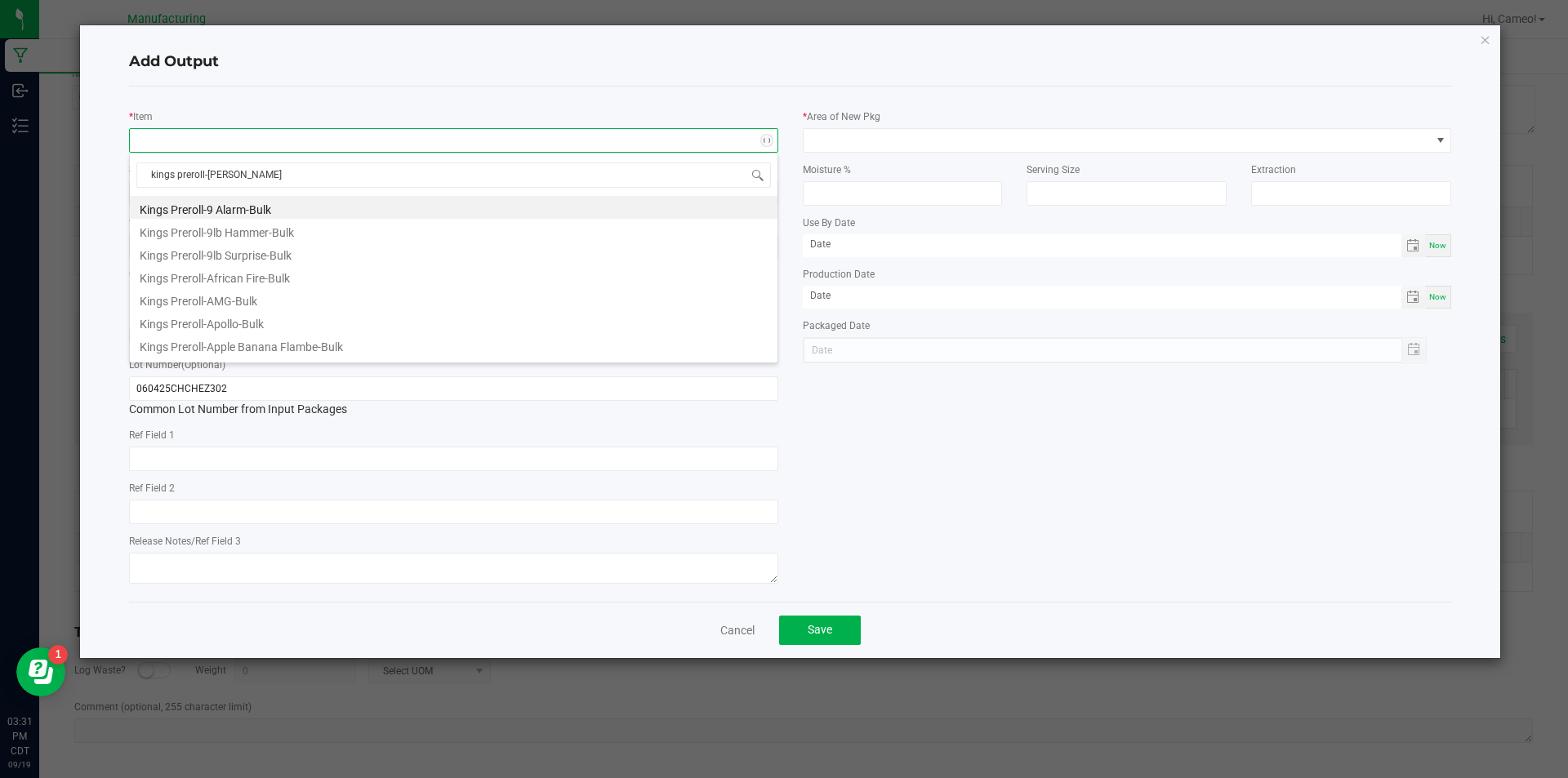
type input "kings preroll-cheddar cheeze"
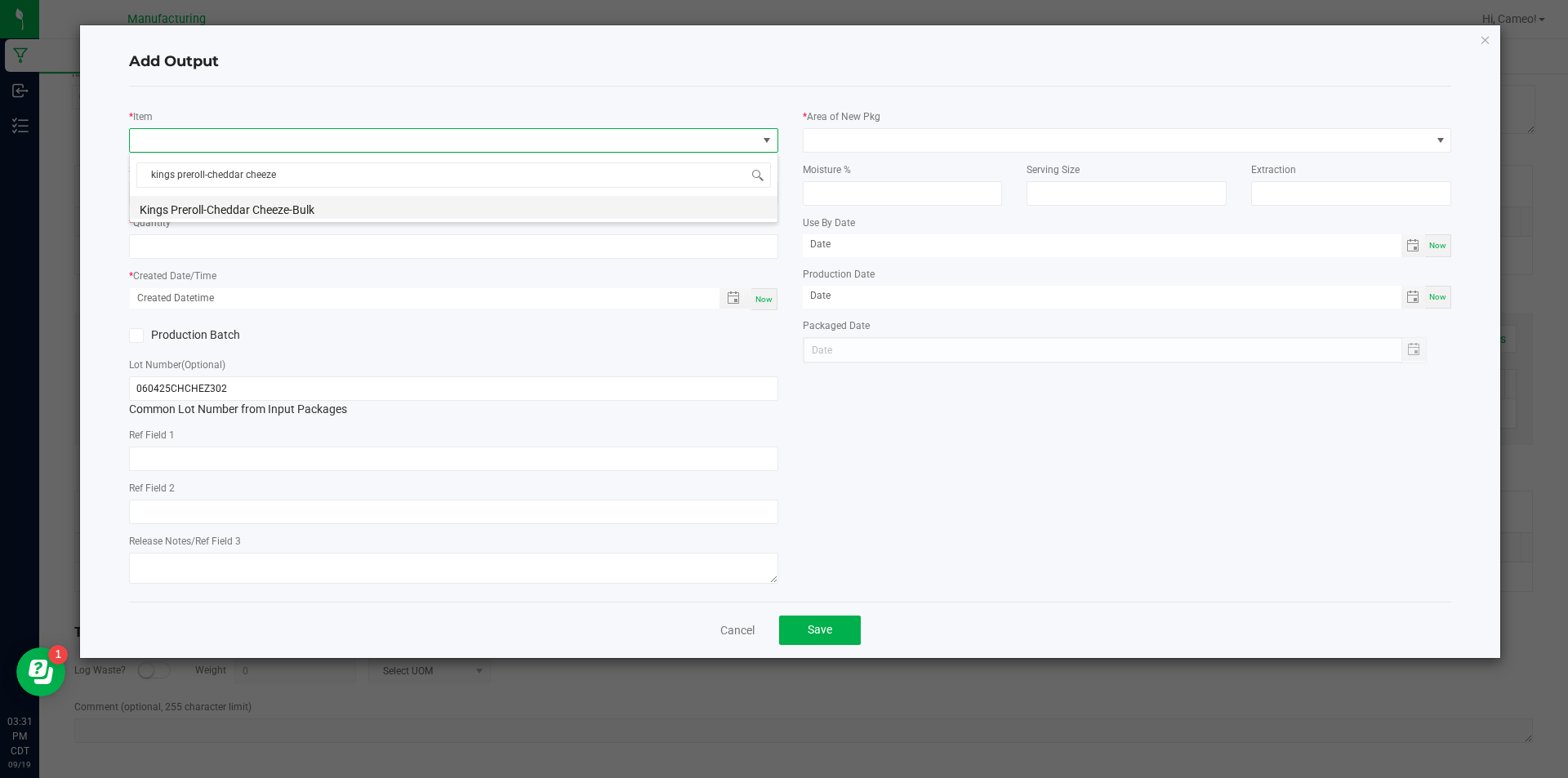
click at [324, 218] on div "kings preroll-cheddar cheeze Kings Preroll-Cheddar Cheeze-Bulk" at bounding box center [453, 187] width 649 height 70
click at [328, 210] on li "Kings Preroll-Cheddar Cheeze-Bulk" at bounding box center [453, 207] width 647 height 23
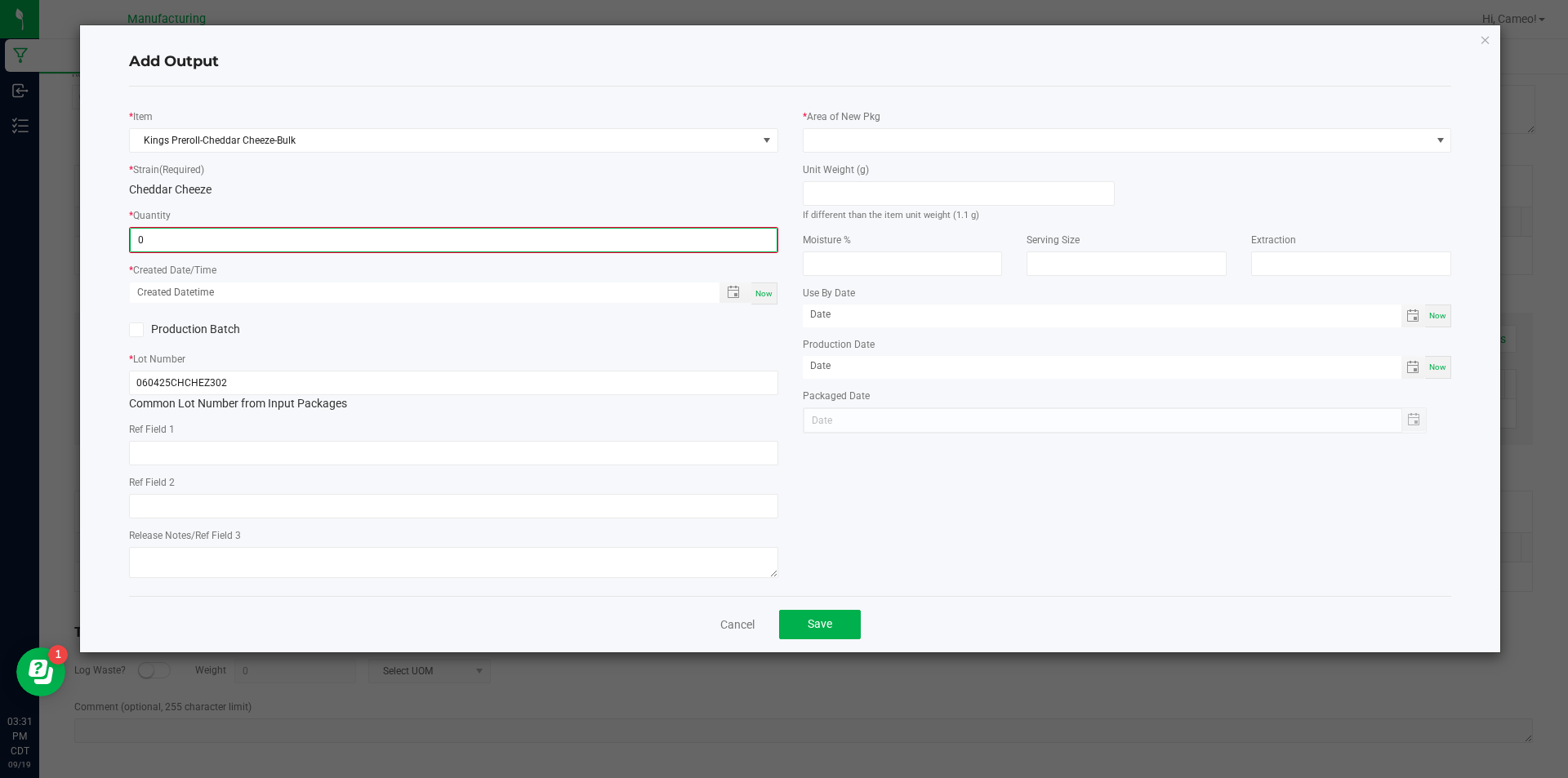
click at [321, 236] on input "0" at bounding box center [454, 240] width 646 height 23
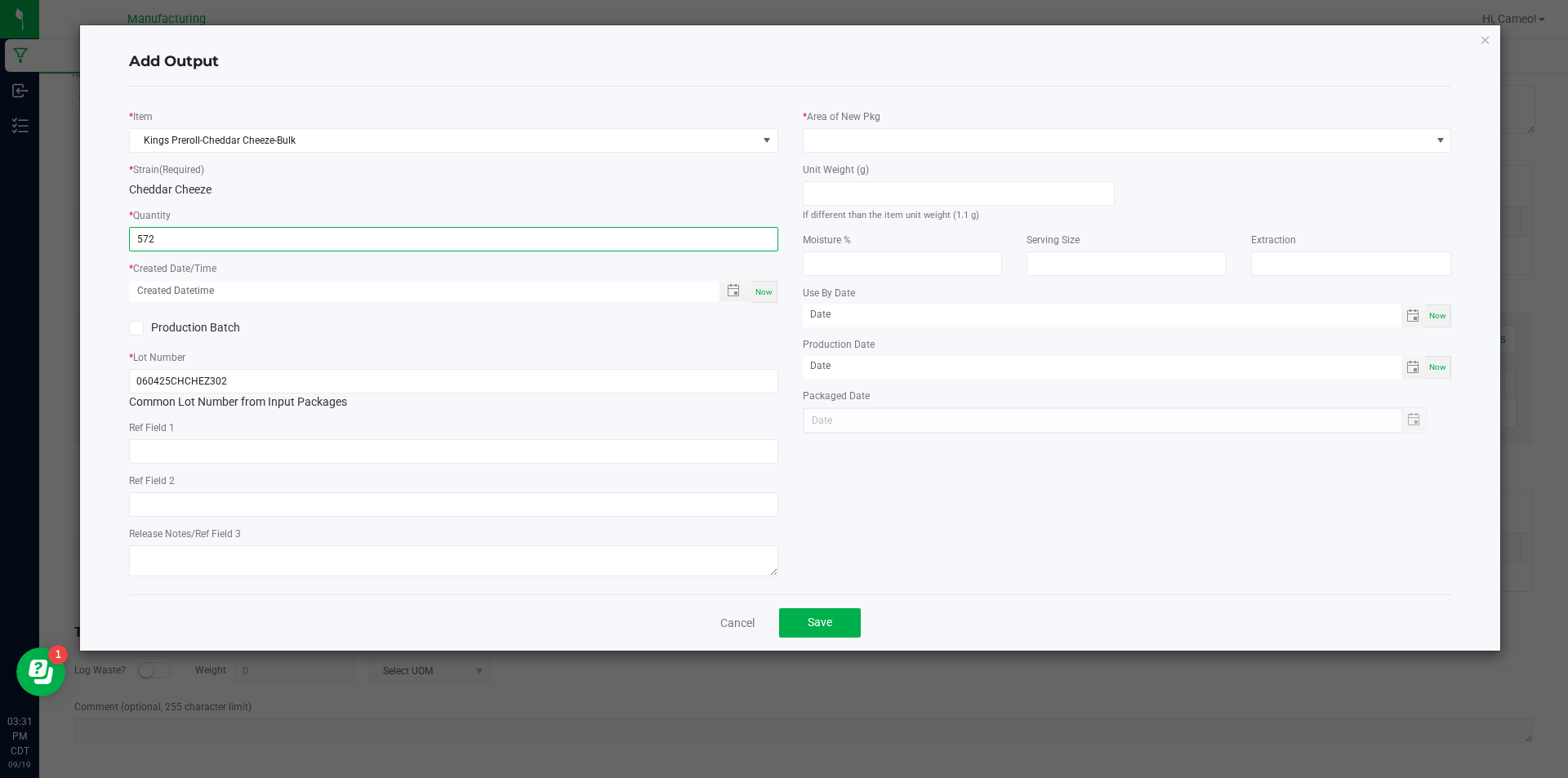
type input "572 ea"
click at [770, 292] on span "Now" at bounding box center [764, 292] width 17 height 9
type input "[DATE] 3:31 PM"
type input "[DATE]"
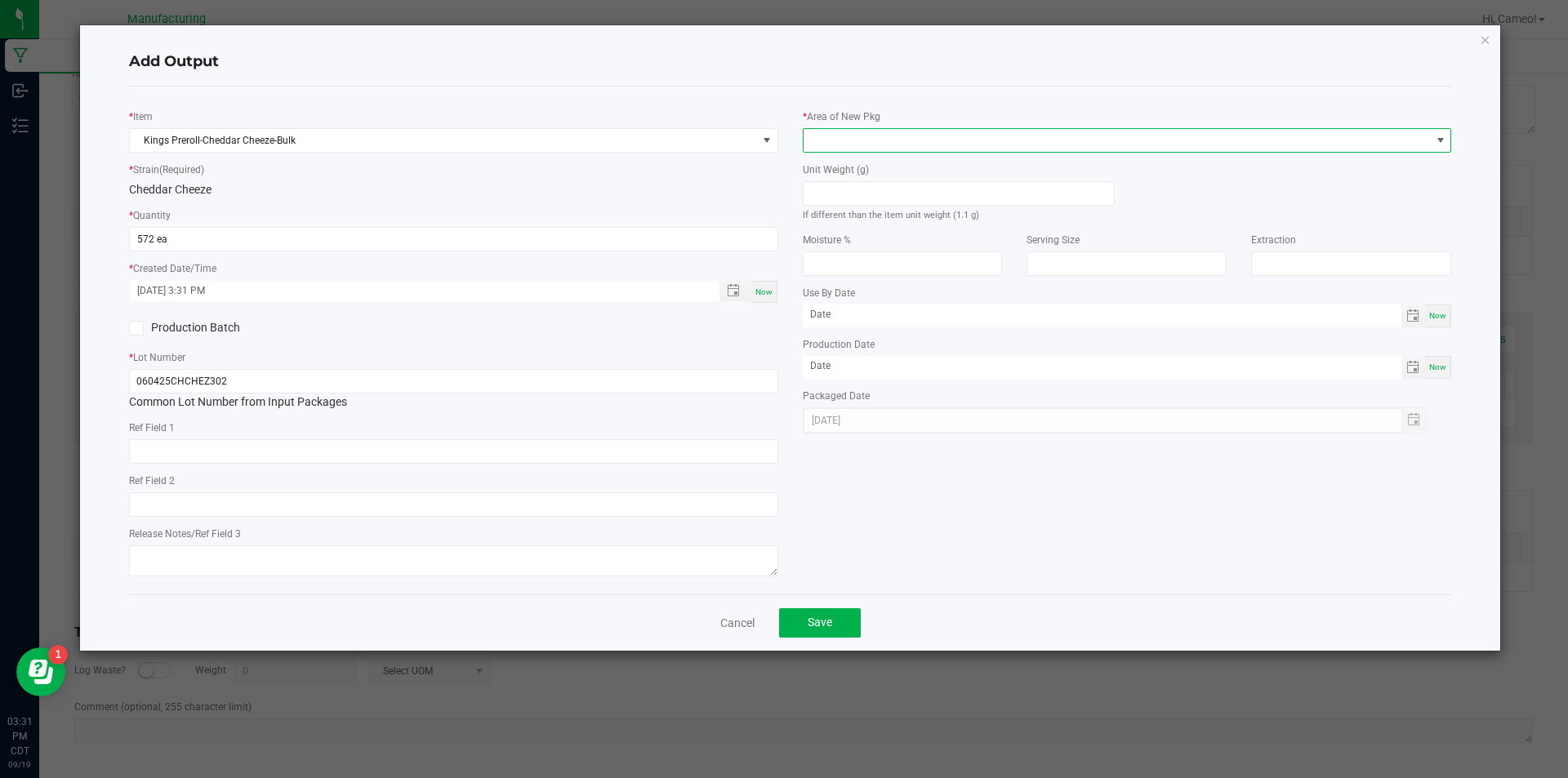
click at [1017, 133] on span at bounding box center [1117, 140] width 627 height 23
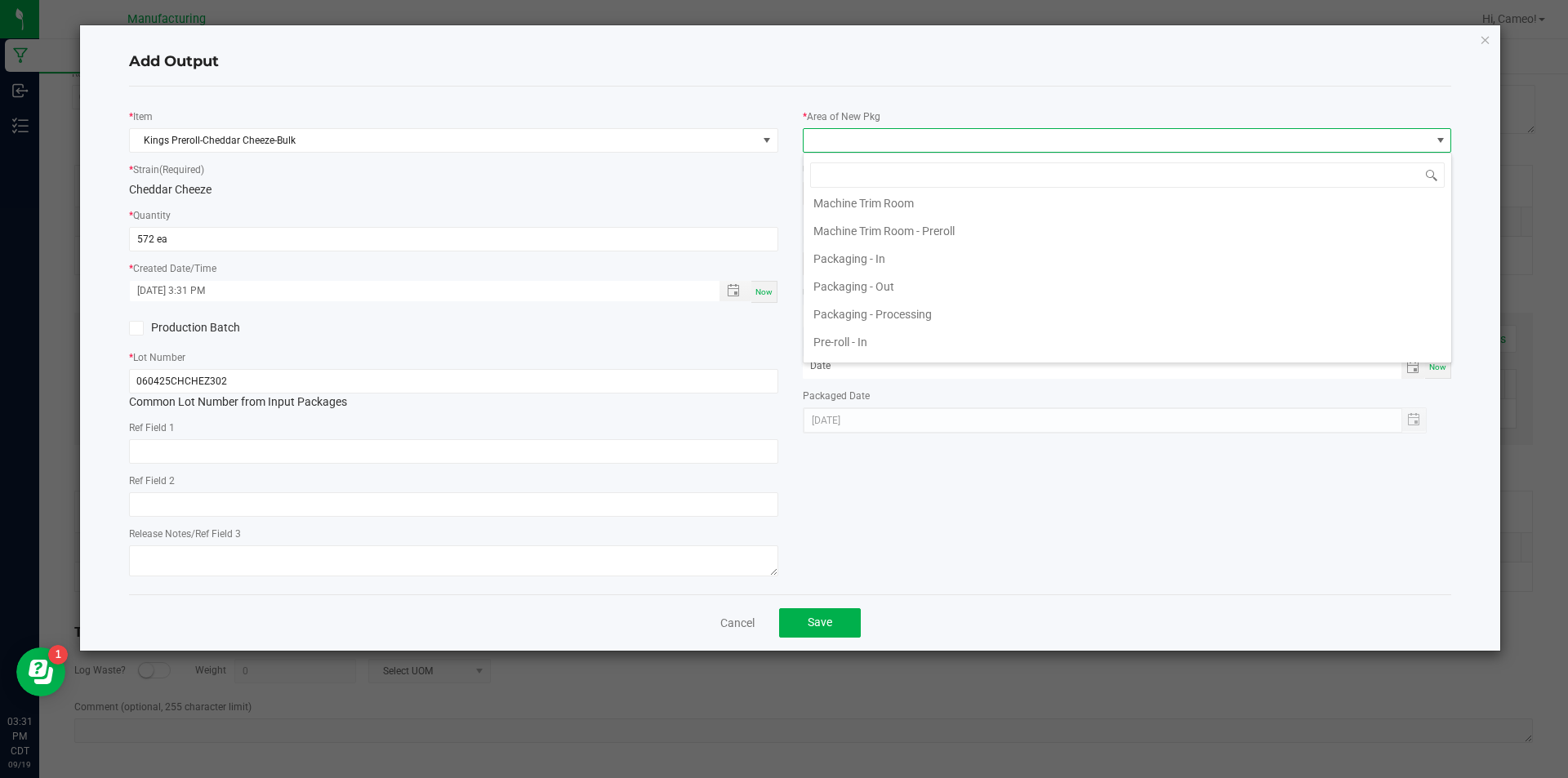
scroll to position [478, 0]
click at [939, 204] on li "Machine Trim Room - Preroll" at bounding box center [1127, 203] width 647 height 28
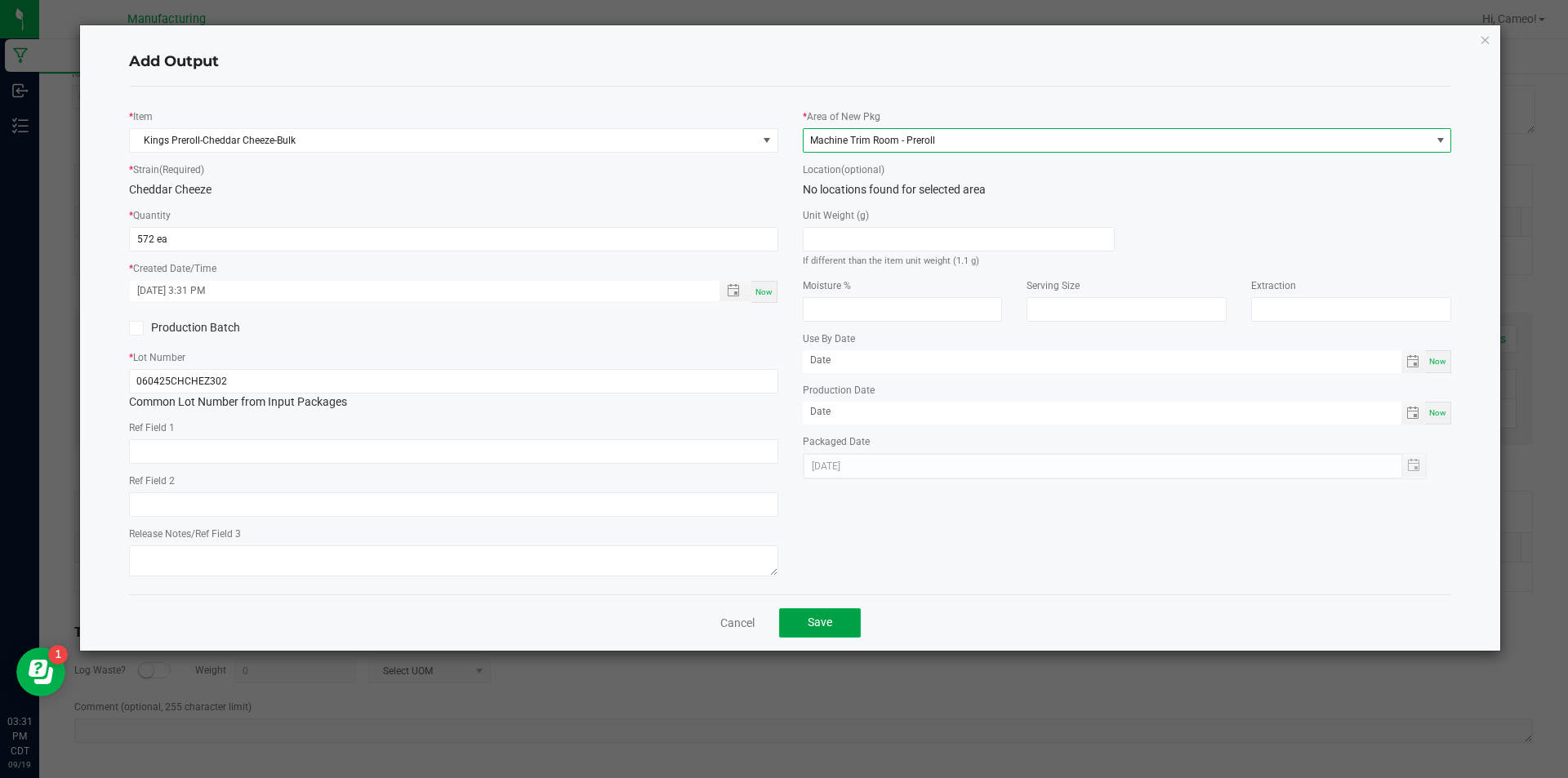
click at [823, 608] on button "Save" at bounding box center [820, 623] width 82 height 29
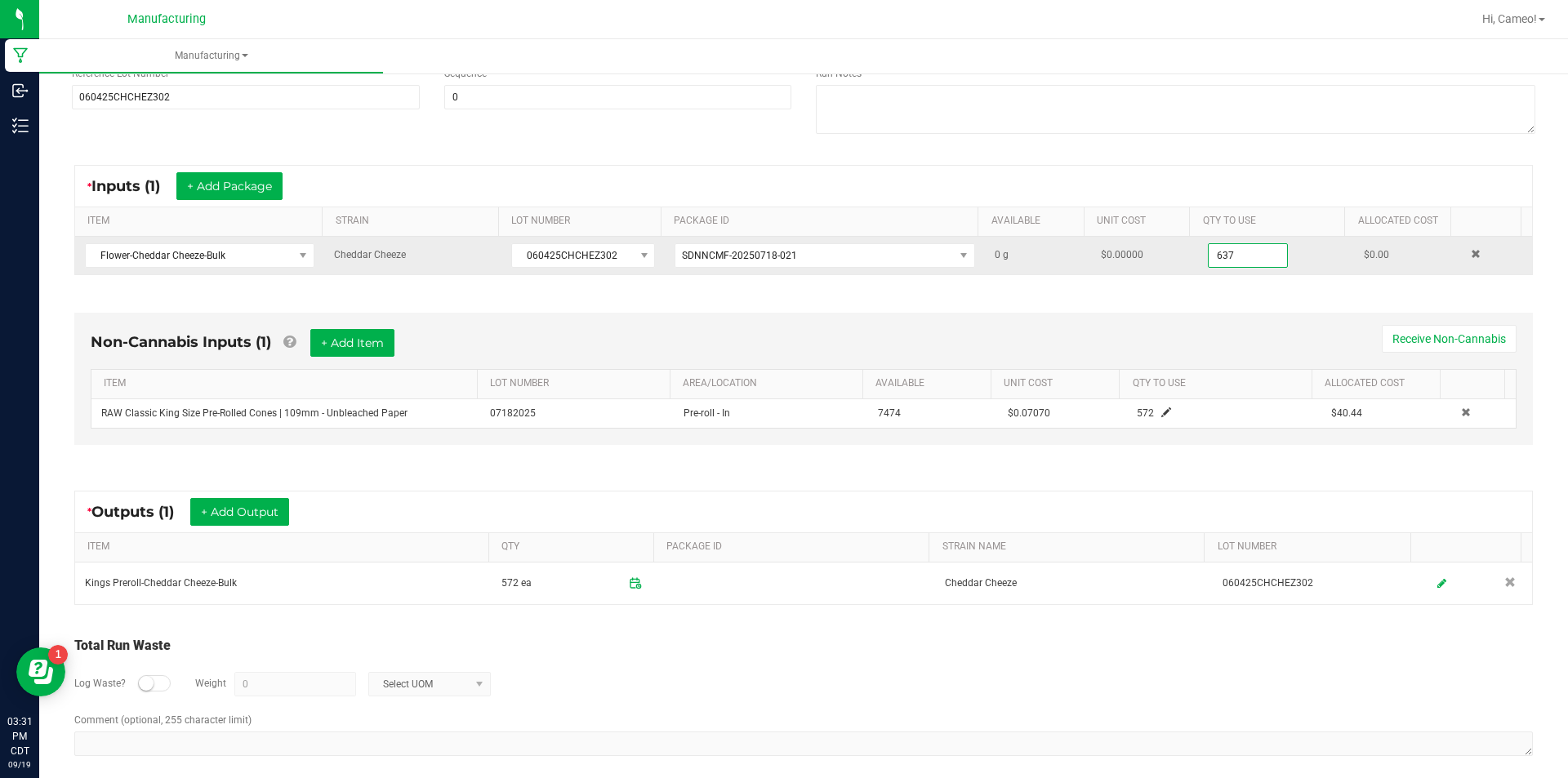
click at [1228, 257] on input "637" at bounding box center [1248, 255] width 78 height 23
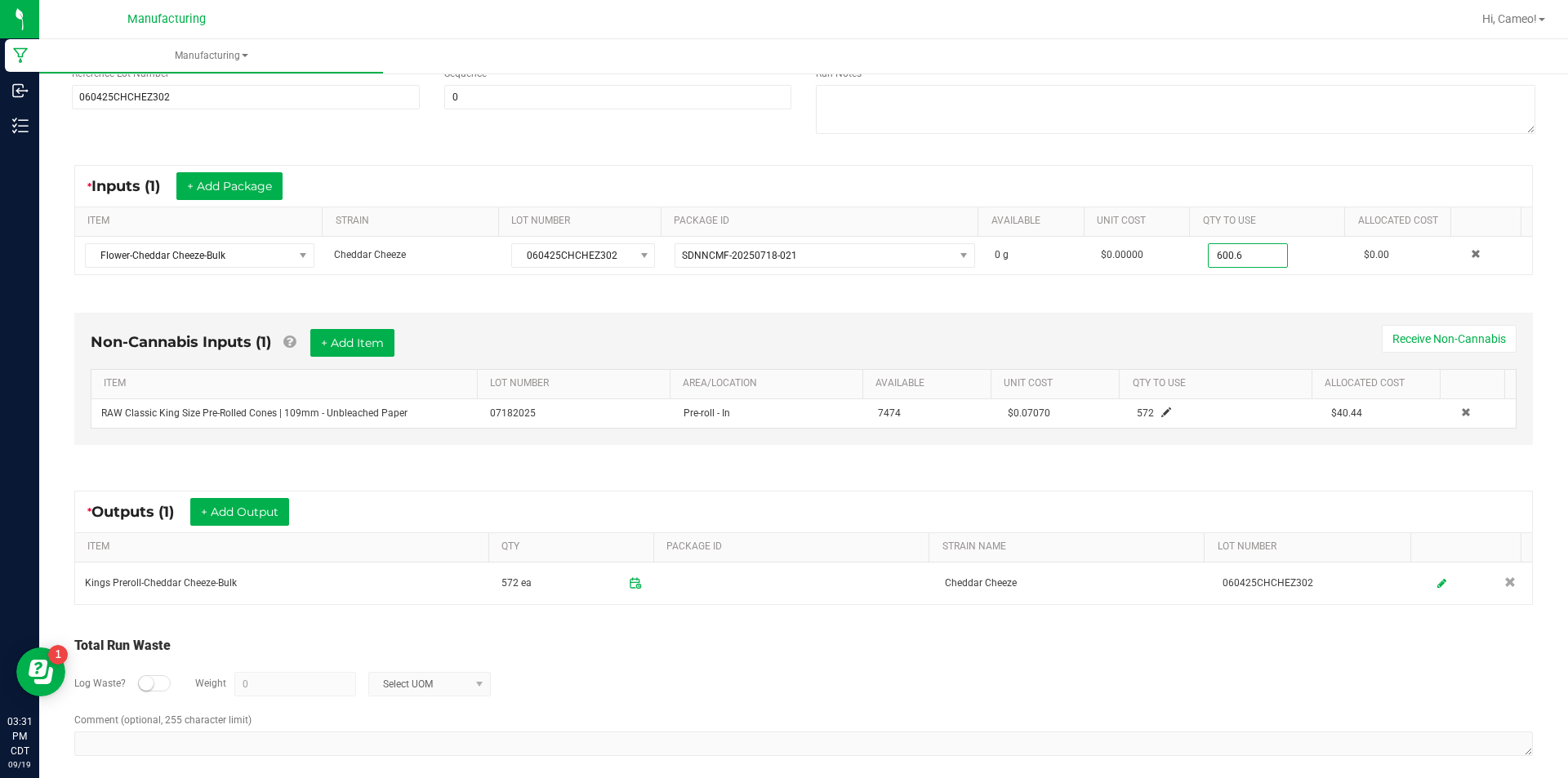
type input "600.6000 g"
click at [1194, 313] on div "Non-Cannabis Inputs (1) + Add Item Receive Non-Cannabis ITEM LOT NUMBER AREA/LO…" at bounding box center [804, 379] width 1459 height 133
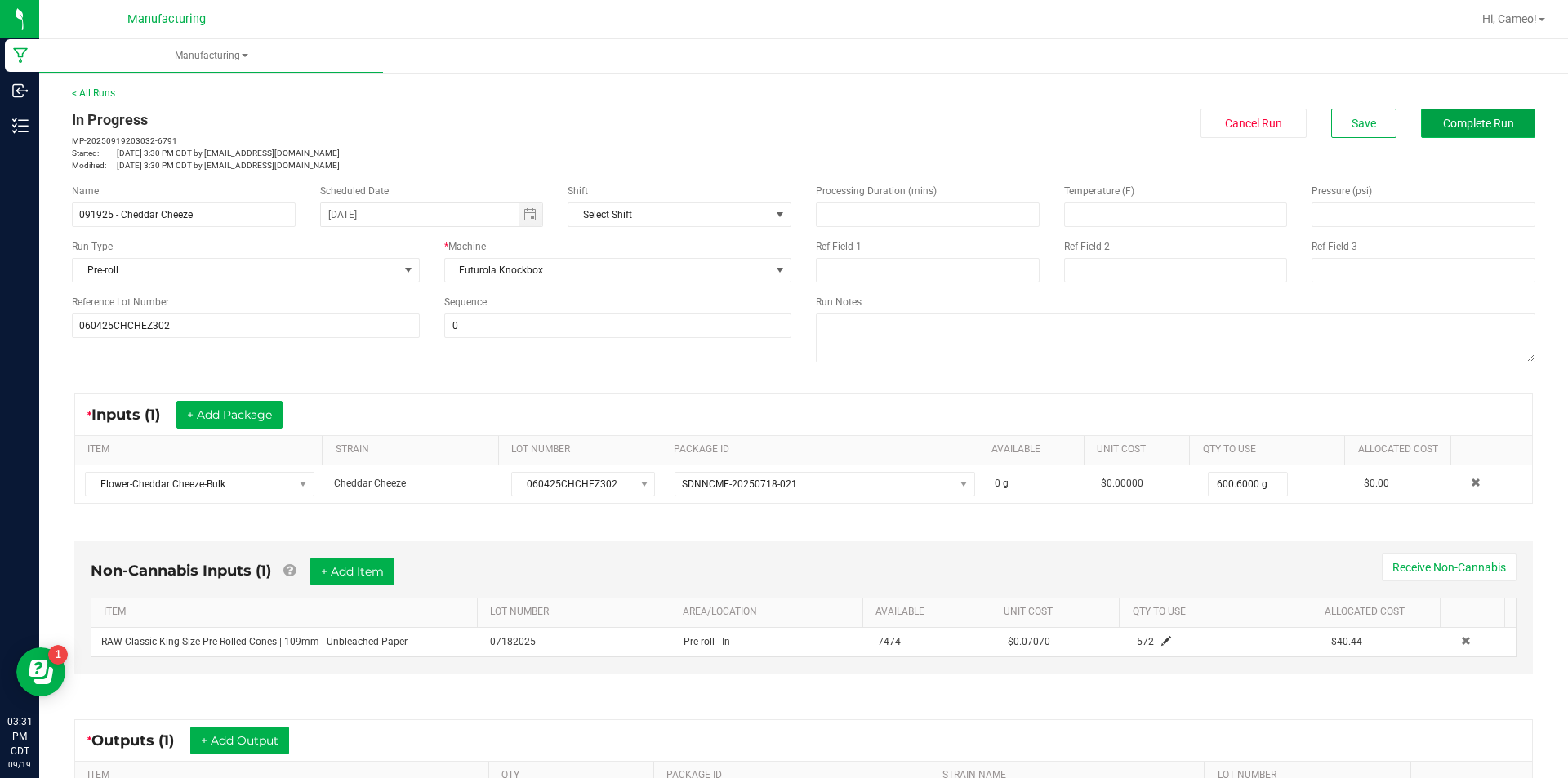
click at [1500, 120] on span "Complete Run" at bounding box center [1479, 123] width 71 height 13
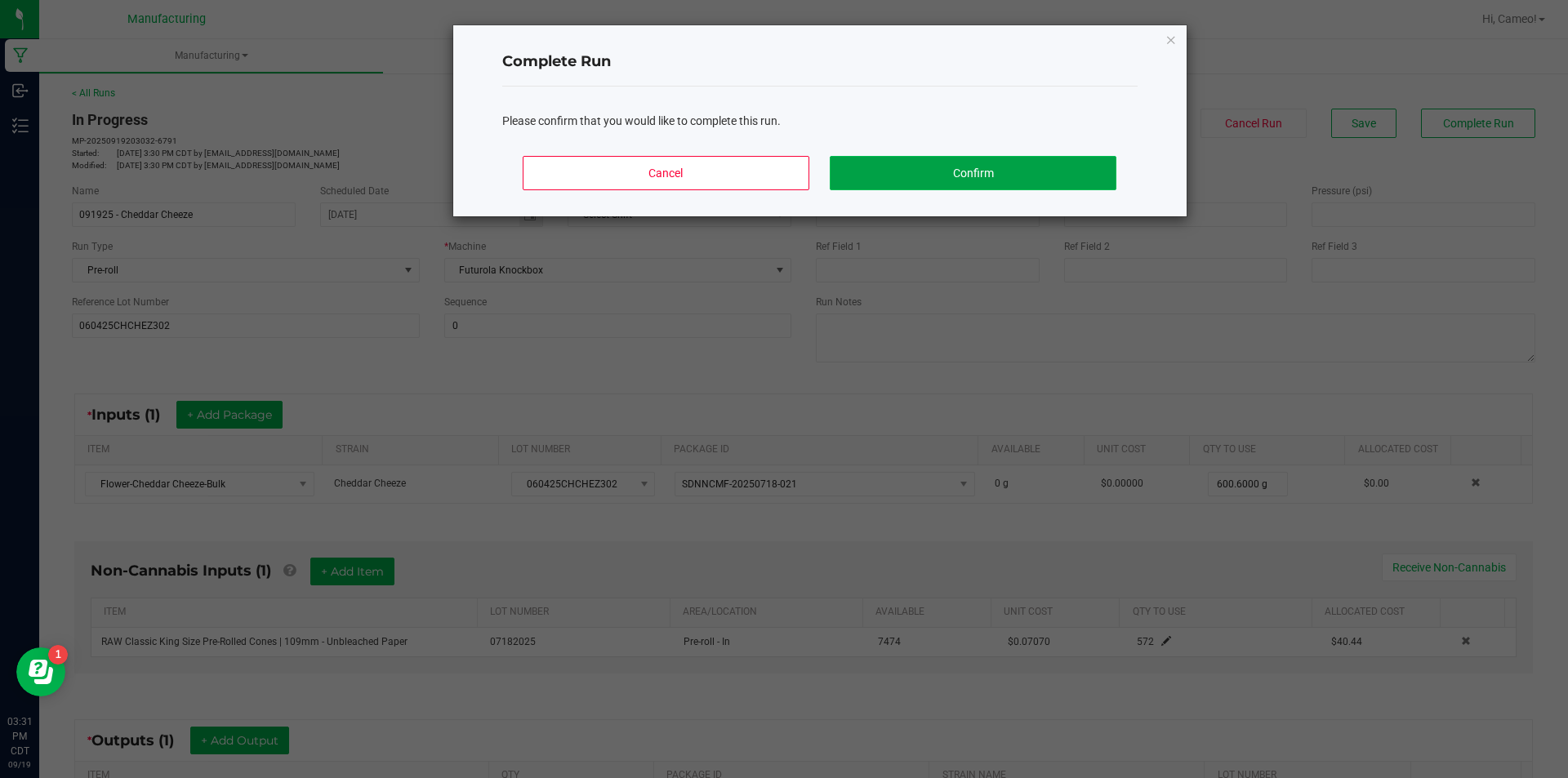
click at [972, 172] on button "Confirm" at bounding box center [972, 173] width 286 height 34
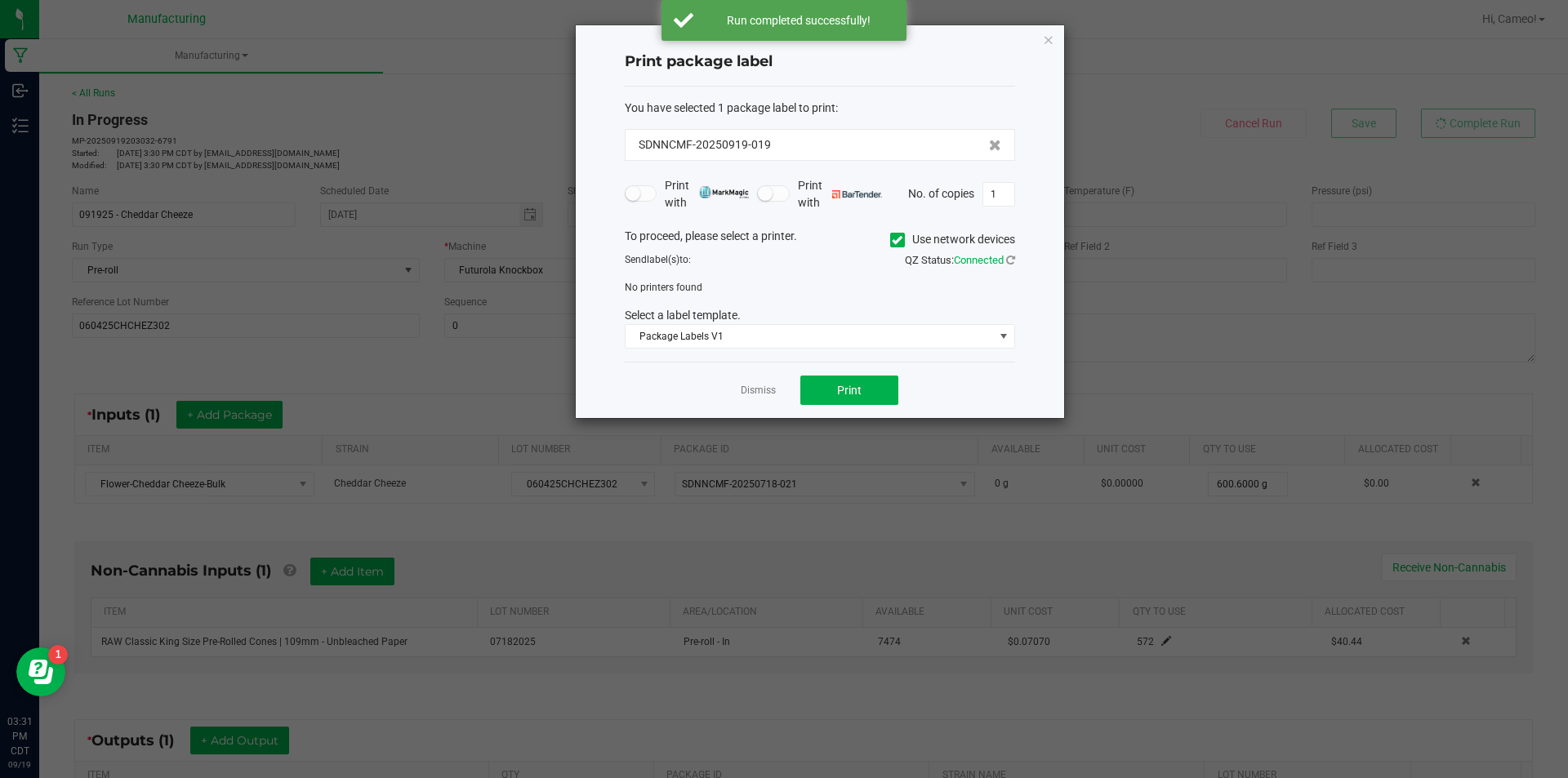
click at [896, 228] on span "Use network devices" at bounding box center [953, 240] width 125 height 25
click at [892, 241] on icon at bounding box center [898, 241] width 11 height 0
click at [0, 0] on input "Use network devices" at bounding box center [0, 0] width 0 height 0
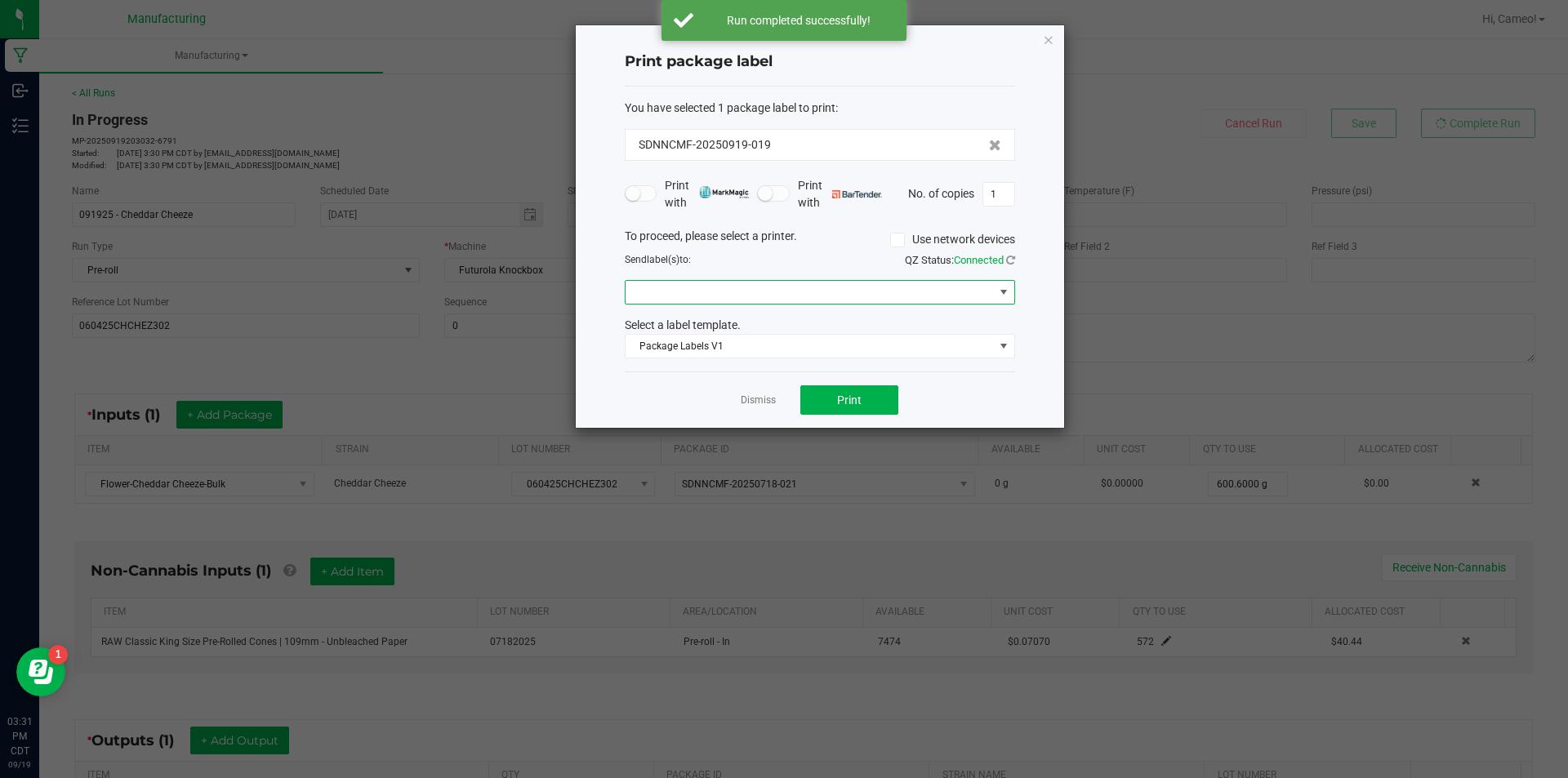
click at [867, 298] on span at bounding box center [810, 292] width 369 height 23
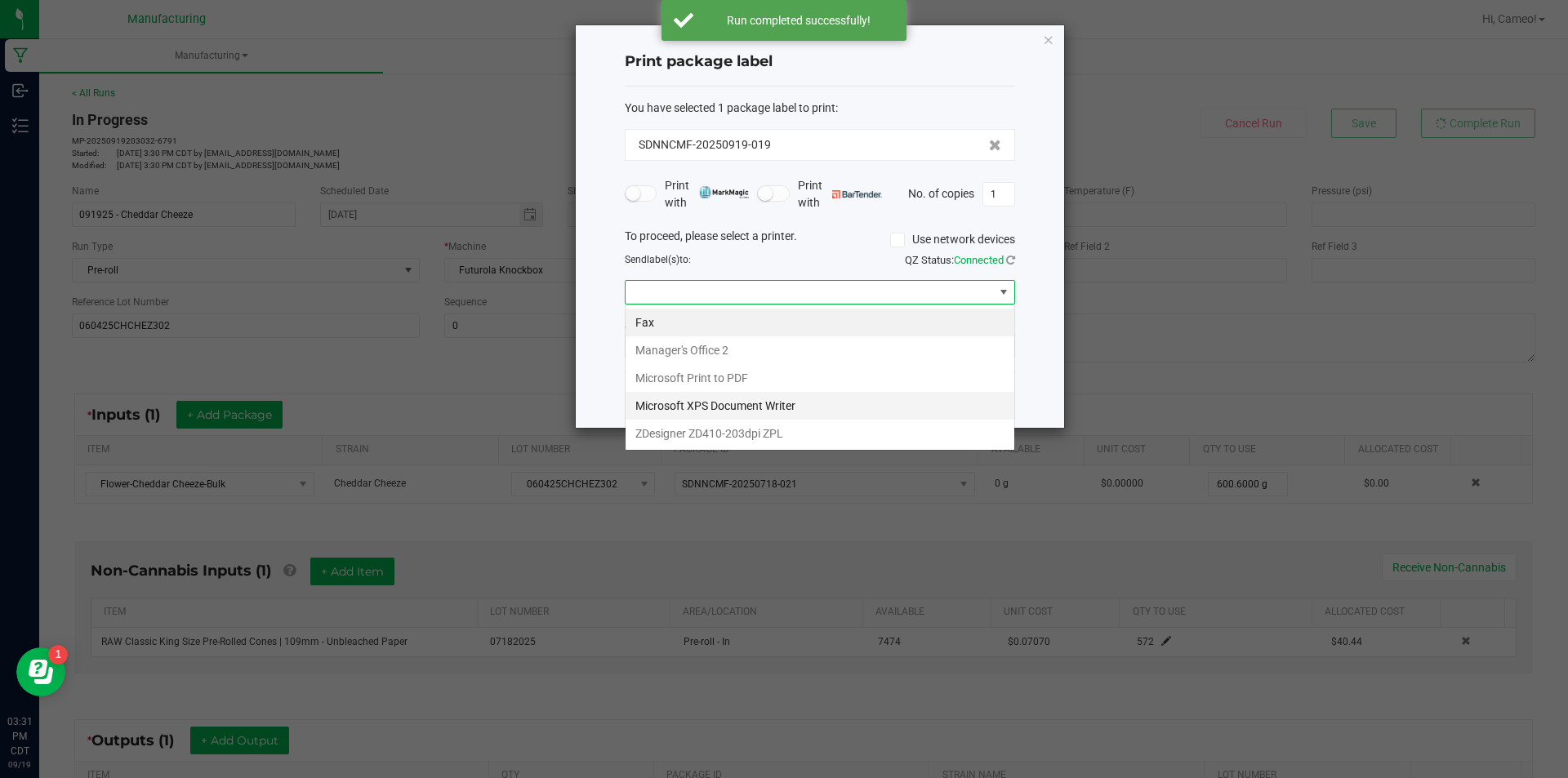
scroll to position [25, 390]
click at [807, 432] on ZPL "ZDesigner ZD410-203dpi ZPL" at bounding box center [820, 433] width 389 height 28
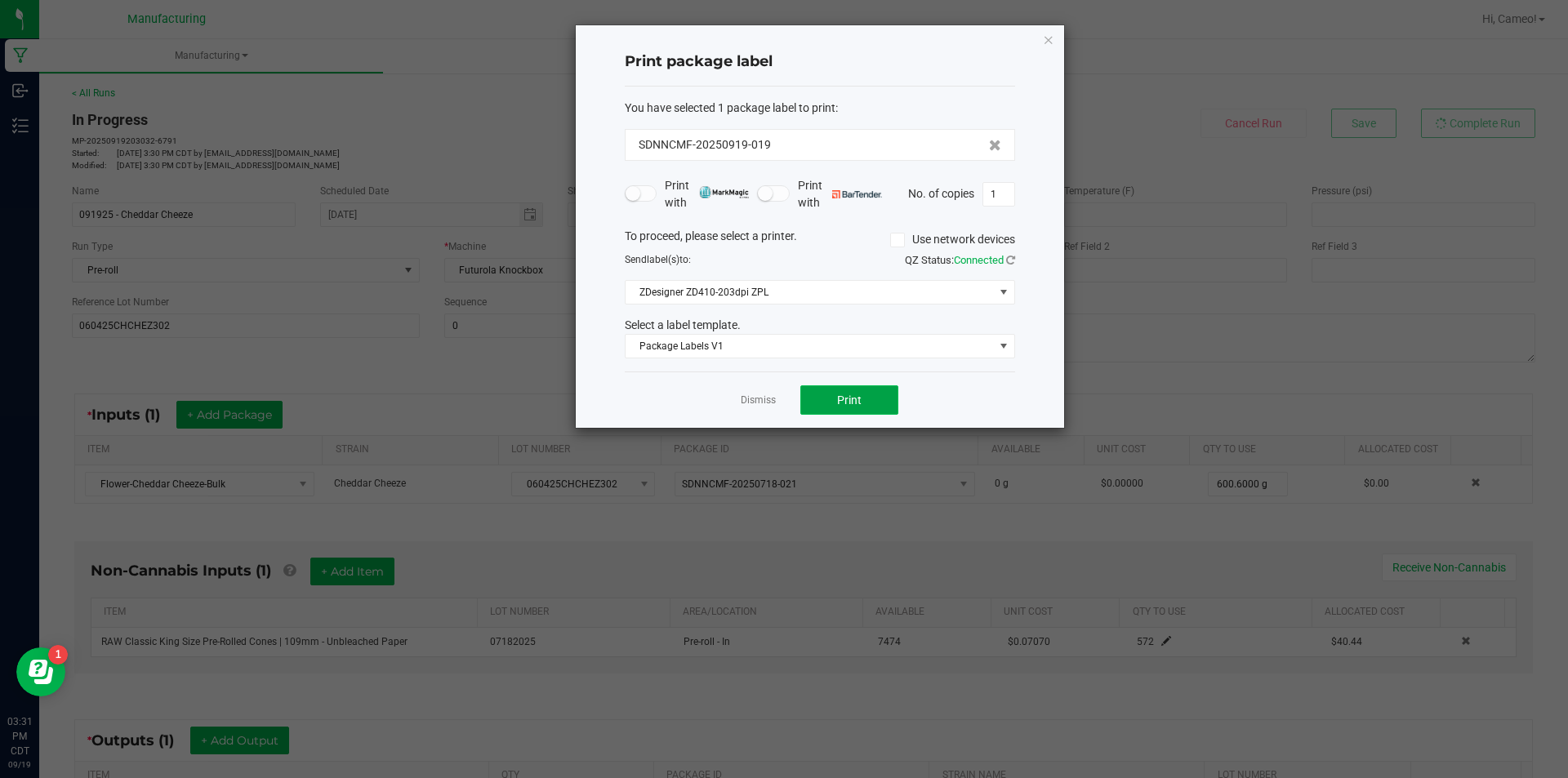
click at [851, 394] on span "Print" at bounding box center [849, 400] width 25 height 13
click at [810, 399] on button "Print" at bounding box center [850, 400] width 98 height 29
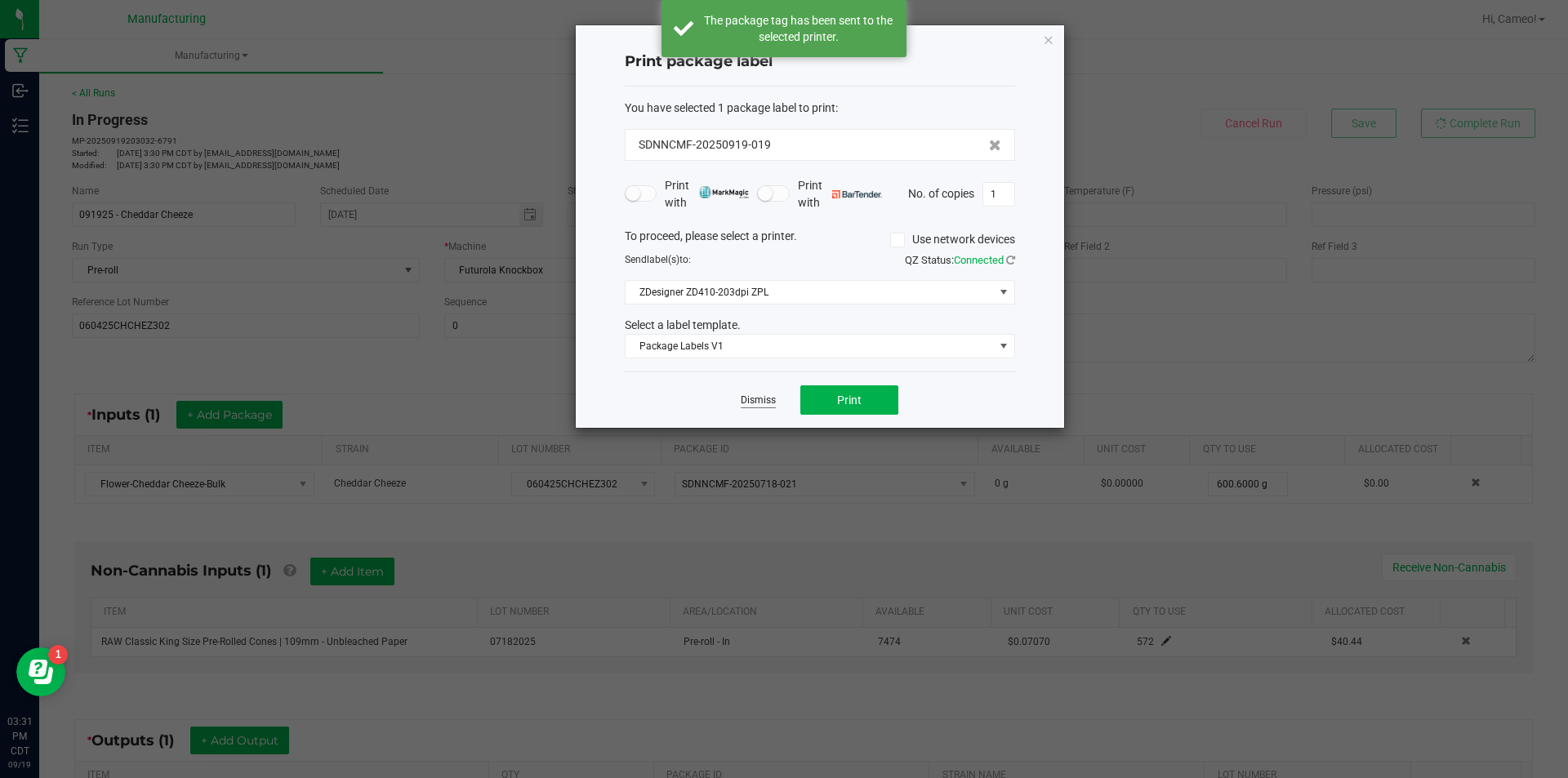
click at [768, 407] on link "Dismiss" at bounding box center [758, 400] width 35 height 14
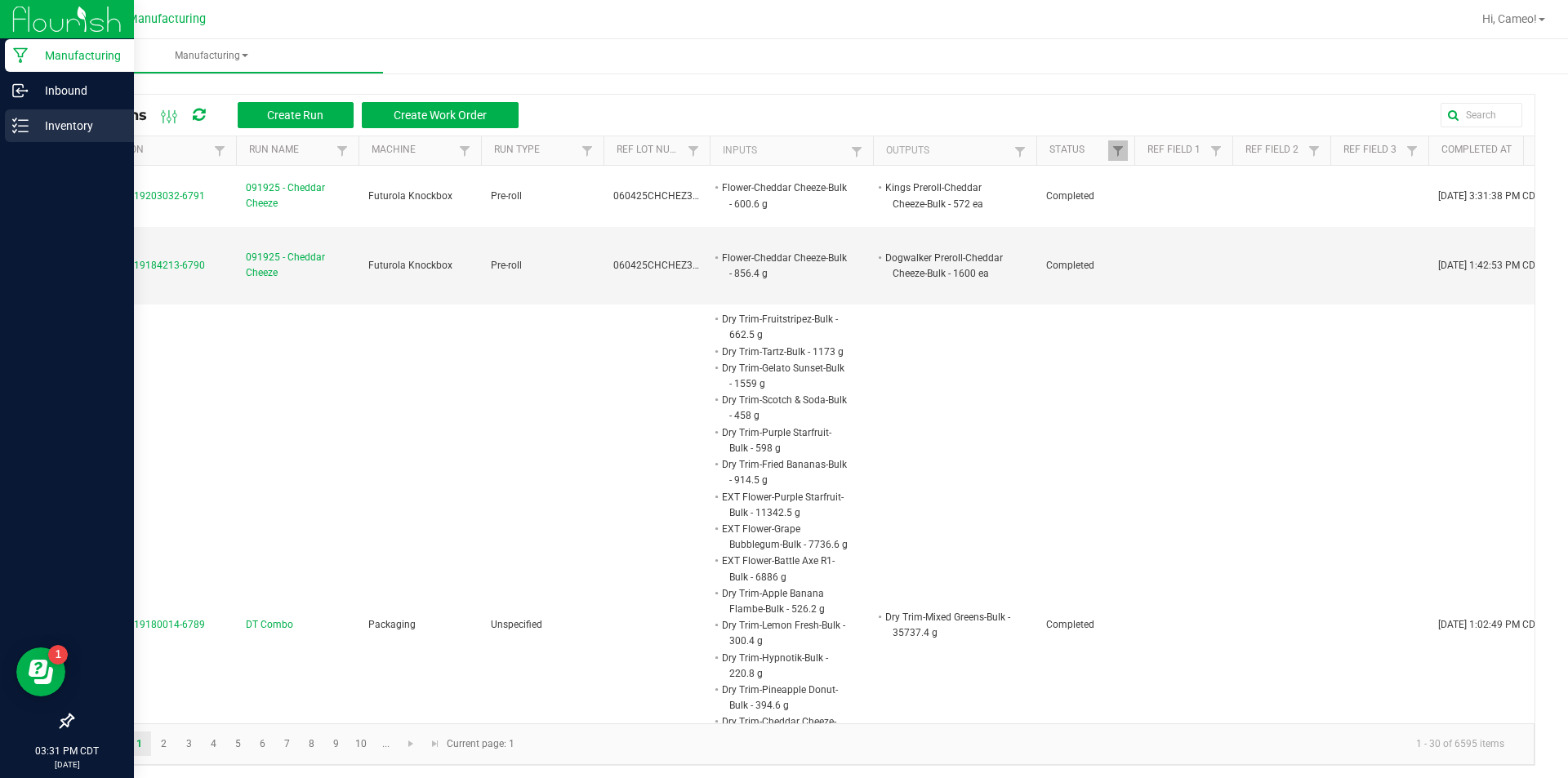
click at [45, 134] on p "Inventory" at bounding box center [77, 126] width 98 height 20
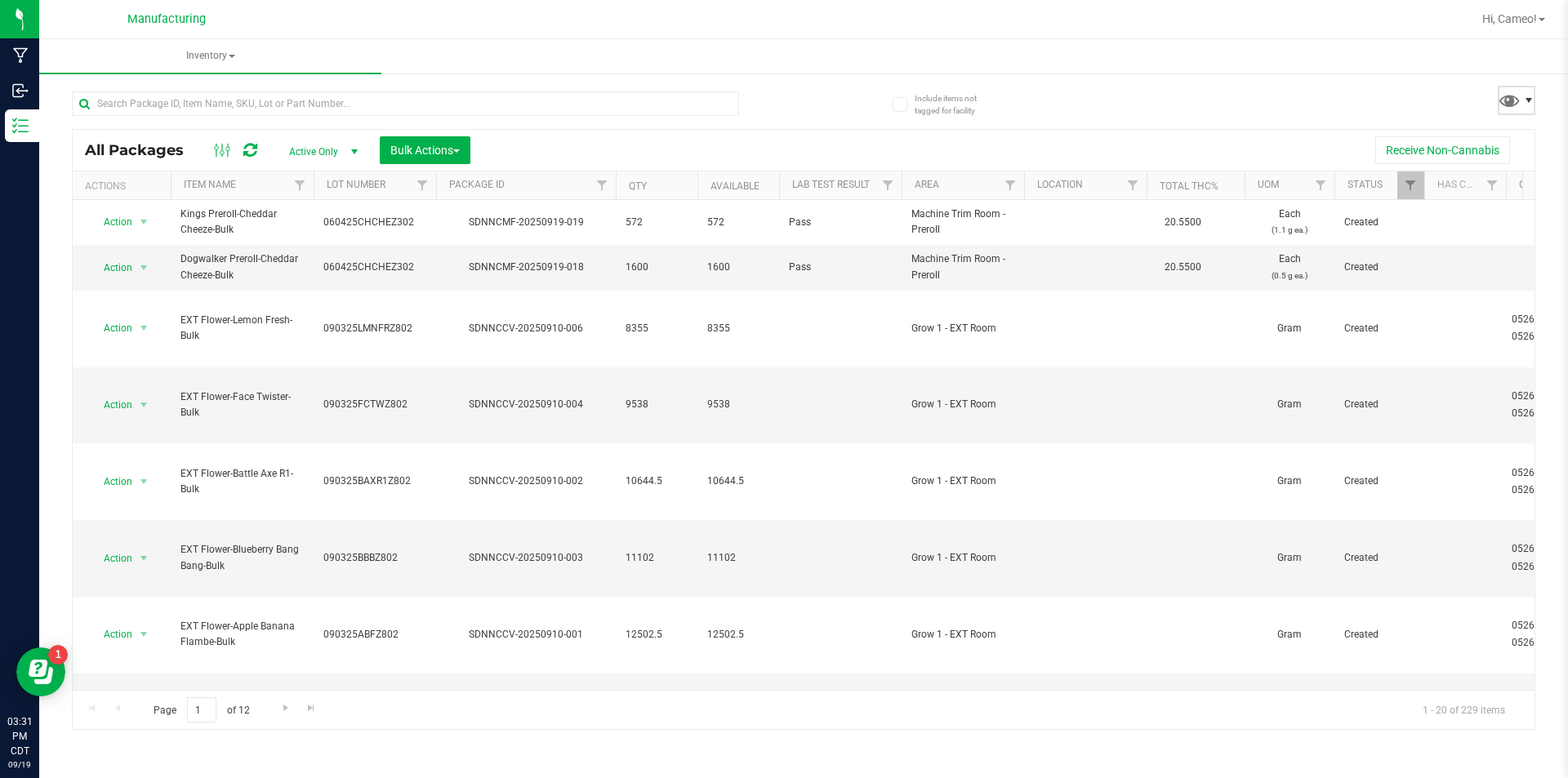
click at [1526, 102] on span at bounding box center [1529, 100] width 13 height 13
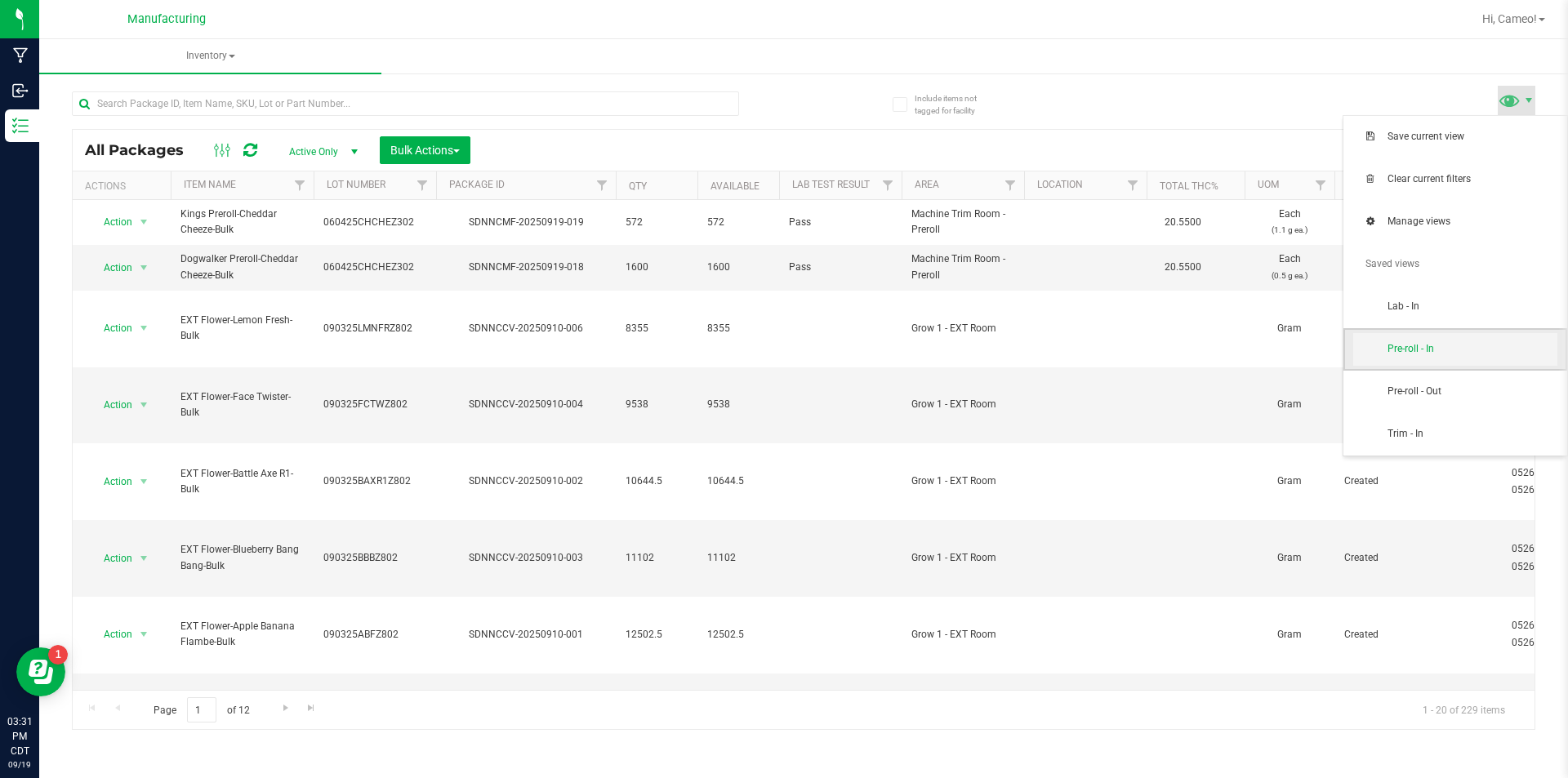
click at [1421, 342] on span "Pre-roll - In" at bounding box center [1473, 349] width 170 height 14
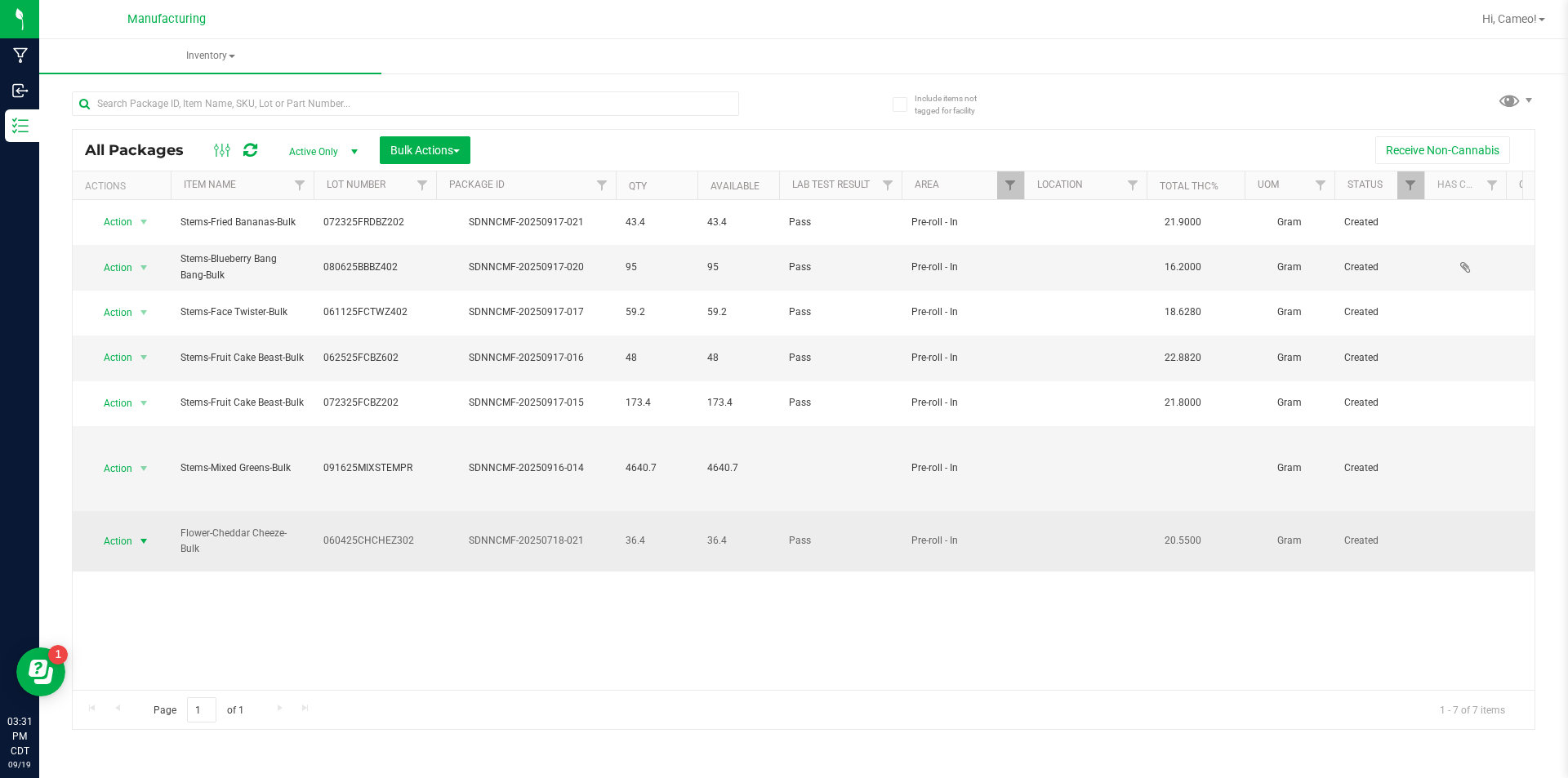
click at [122, 530] on span "Action" at bounding box center [111, 541] width 44 height 23
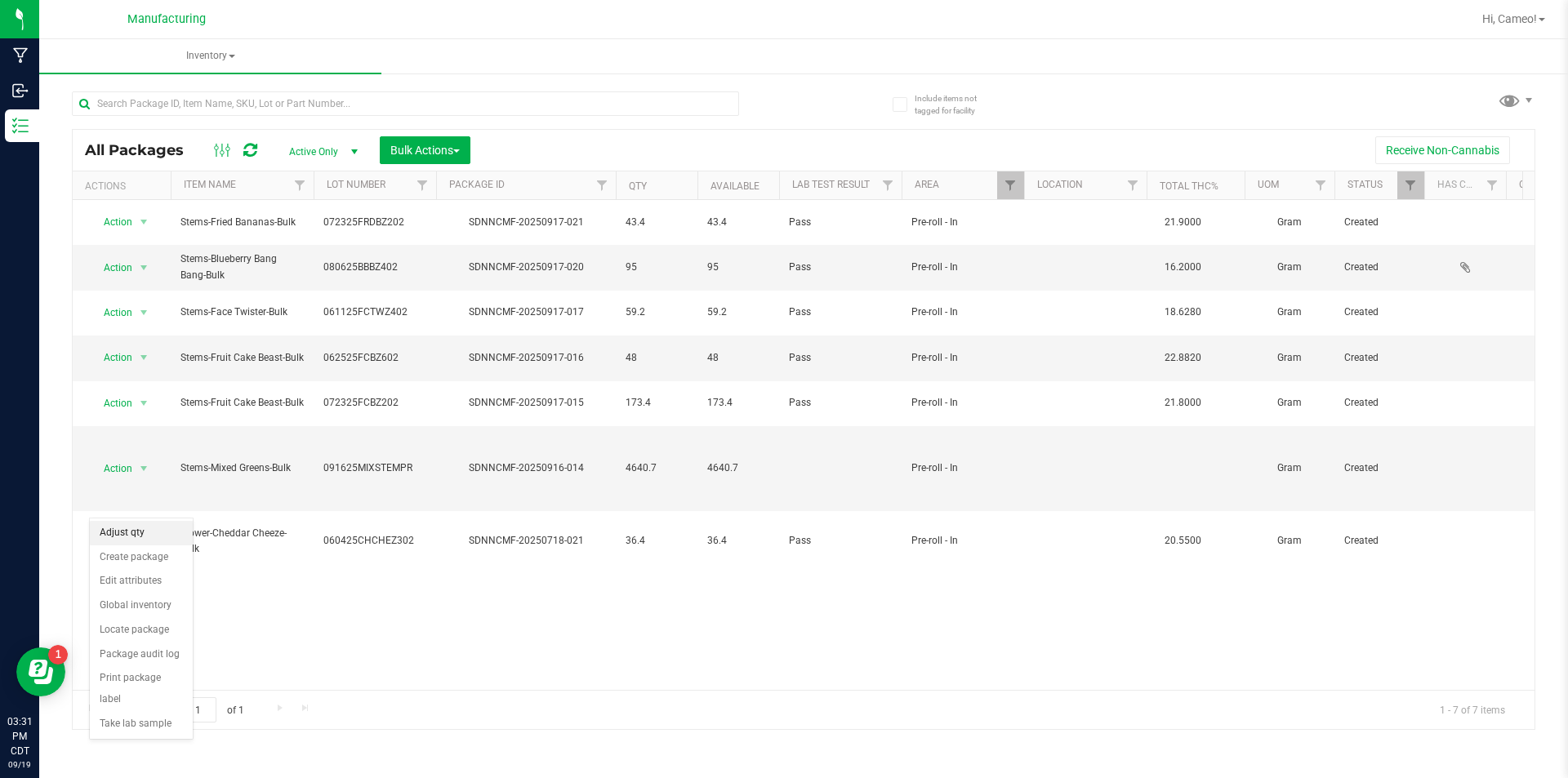
click at [113, 529] on li "Adjust qty" at bounding box center [141, 533] width 103 height 25
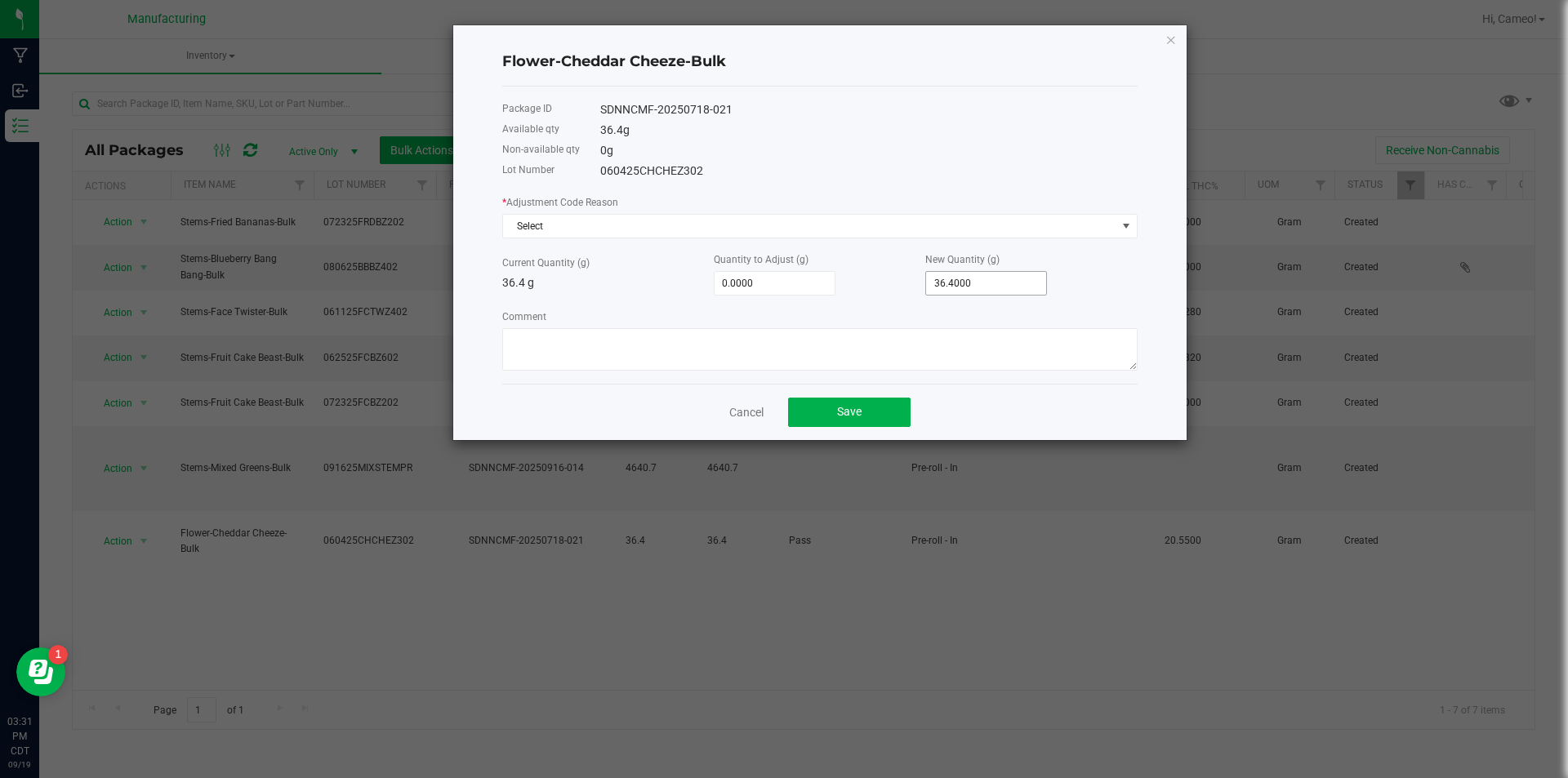
type input "36.4"
click at [965, 282] on input "36.4" at bounding box center [986, 283] width 120 height 23
type input "-36.4000"
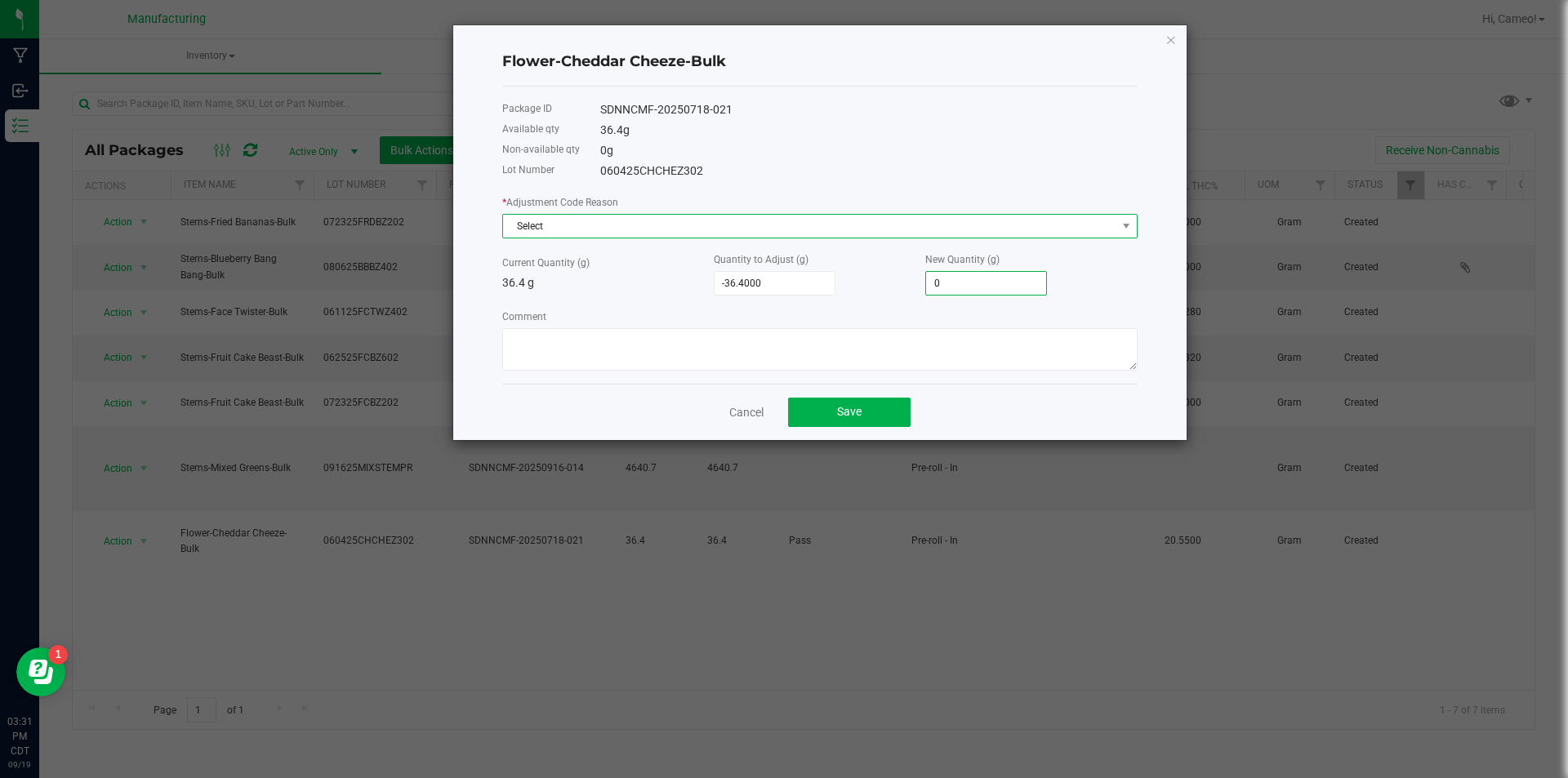
type input "0.0000"
click at [929, 225] on span "Select" at bounding box center [810, 226] width 614 height 23
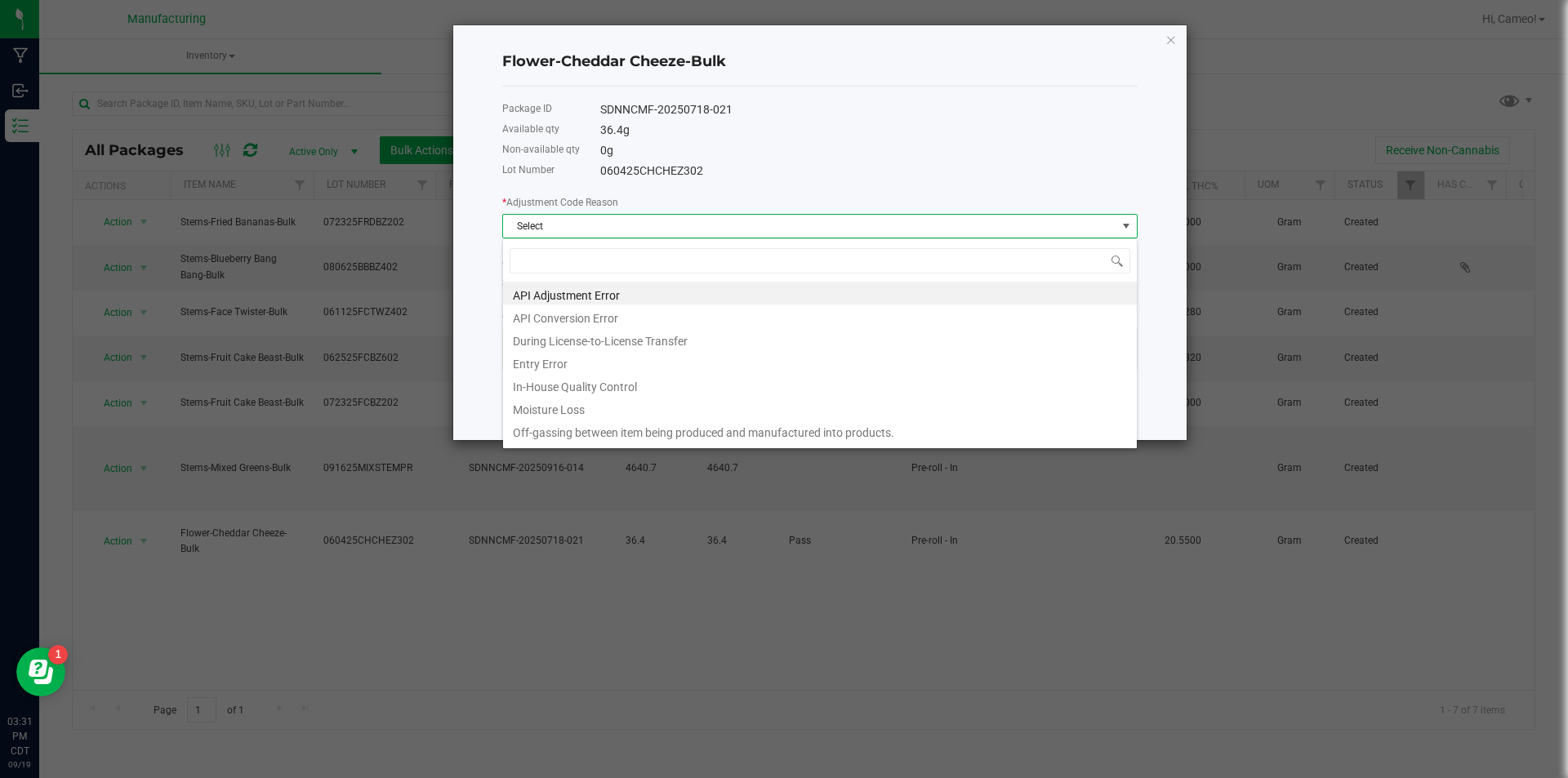
scroll to position [25, 636]
type input "pro"
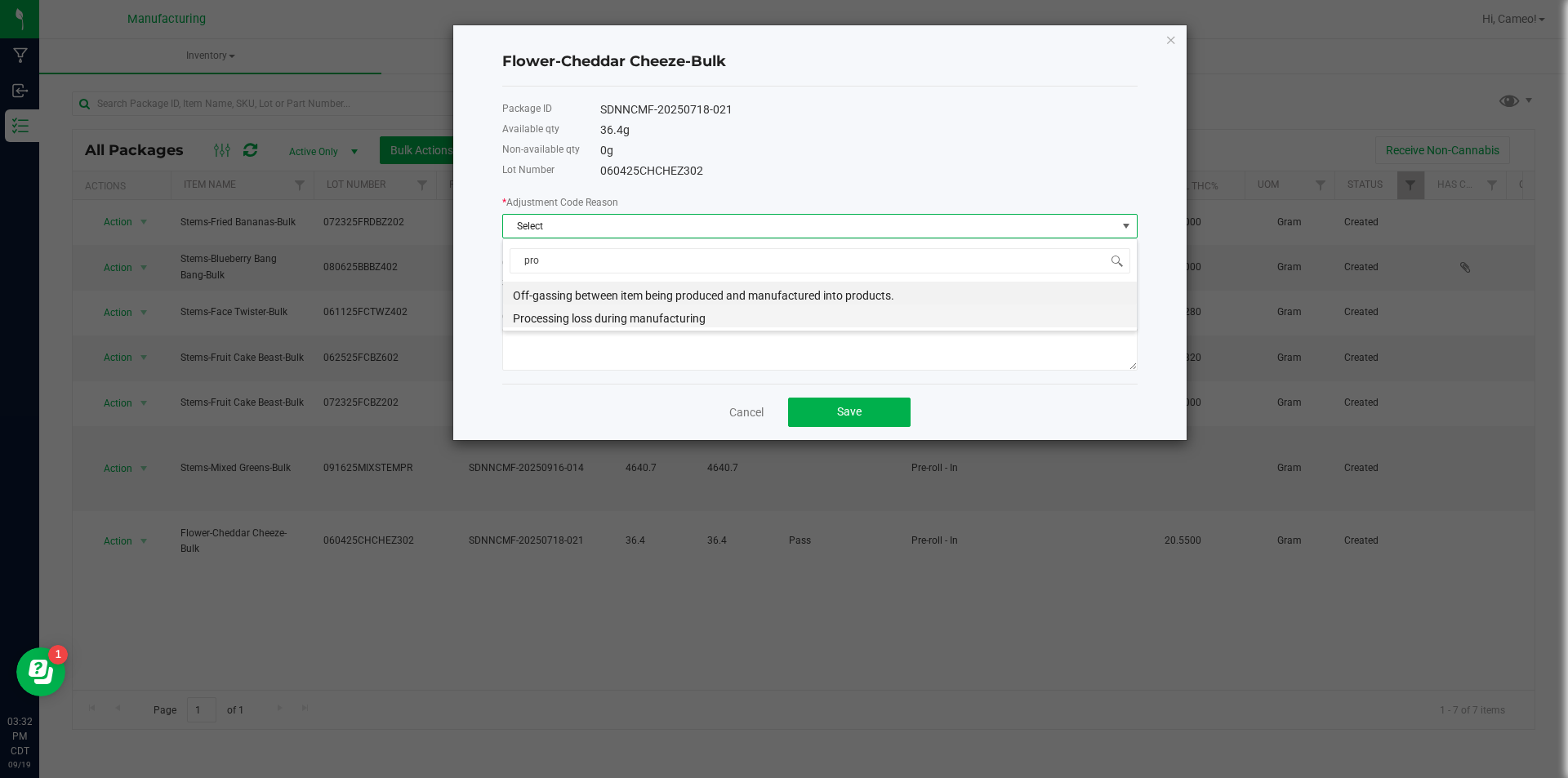
click at [785, 320] on li "Processing loss during manufacturing" at bounding box center [820, 316] width 634 height 23
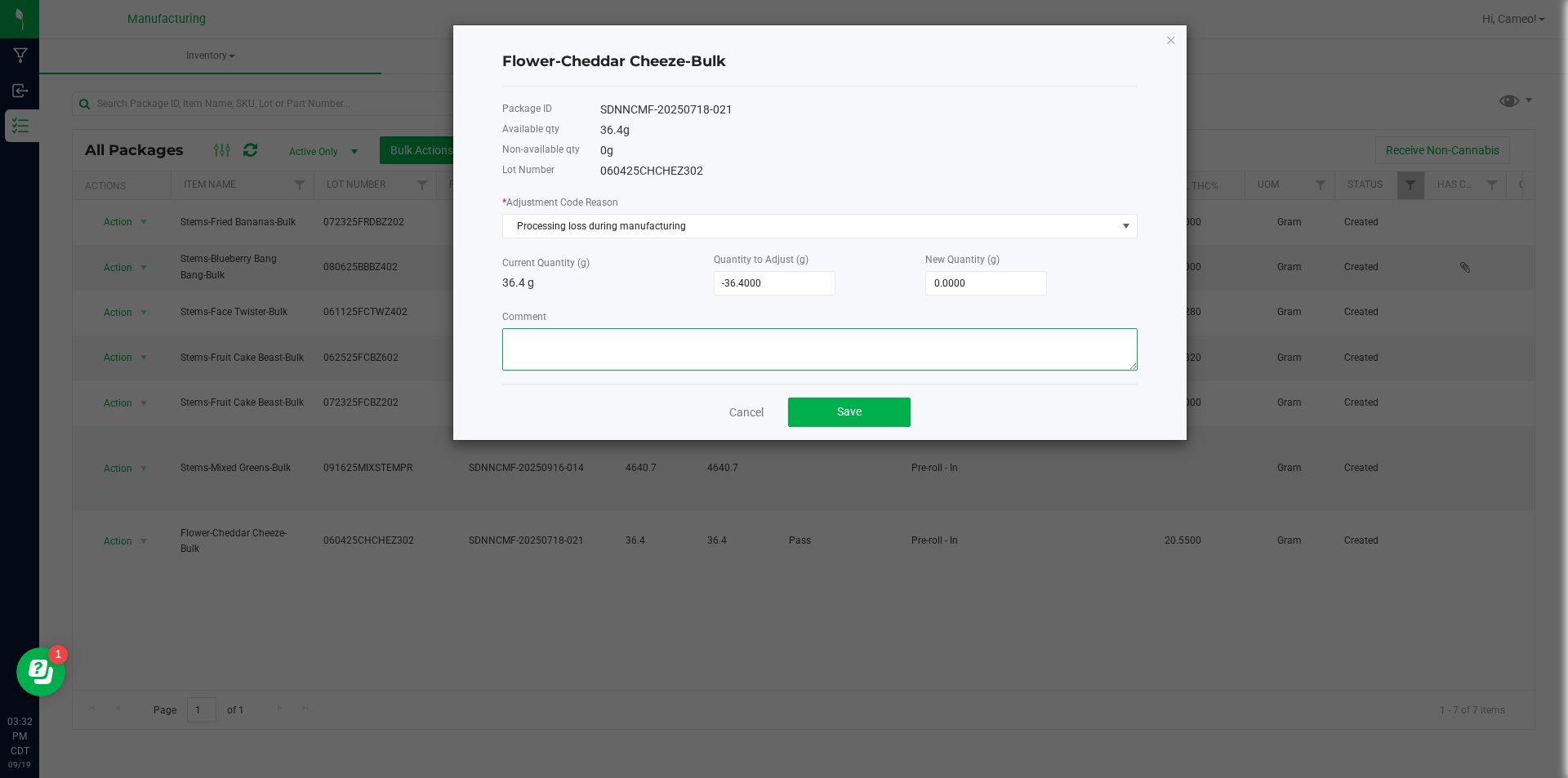
click at [780, 335] on textarea "Comment" at bounding box center [820, 350] width 636 height 43
type textarea "Preroll processing loss"
click at [857, 419] on button "Save" at bounding box center [849, 412] width 123 height 29
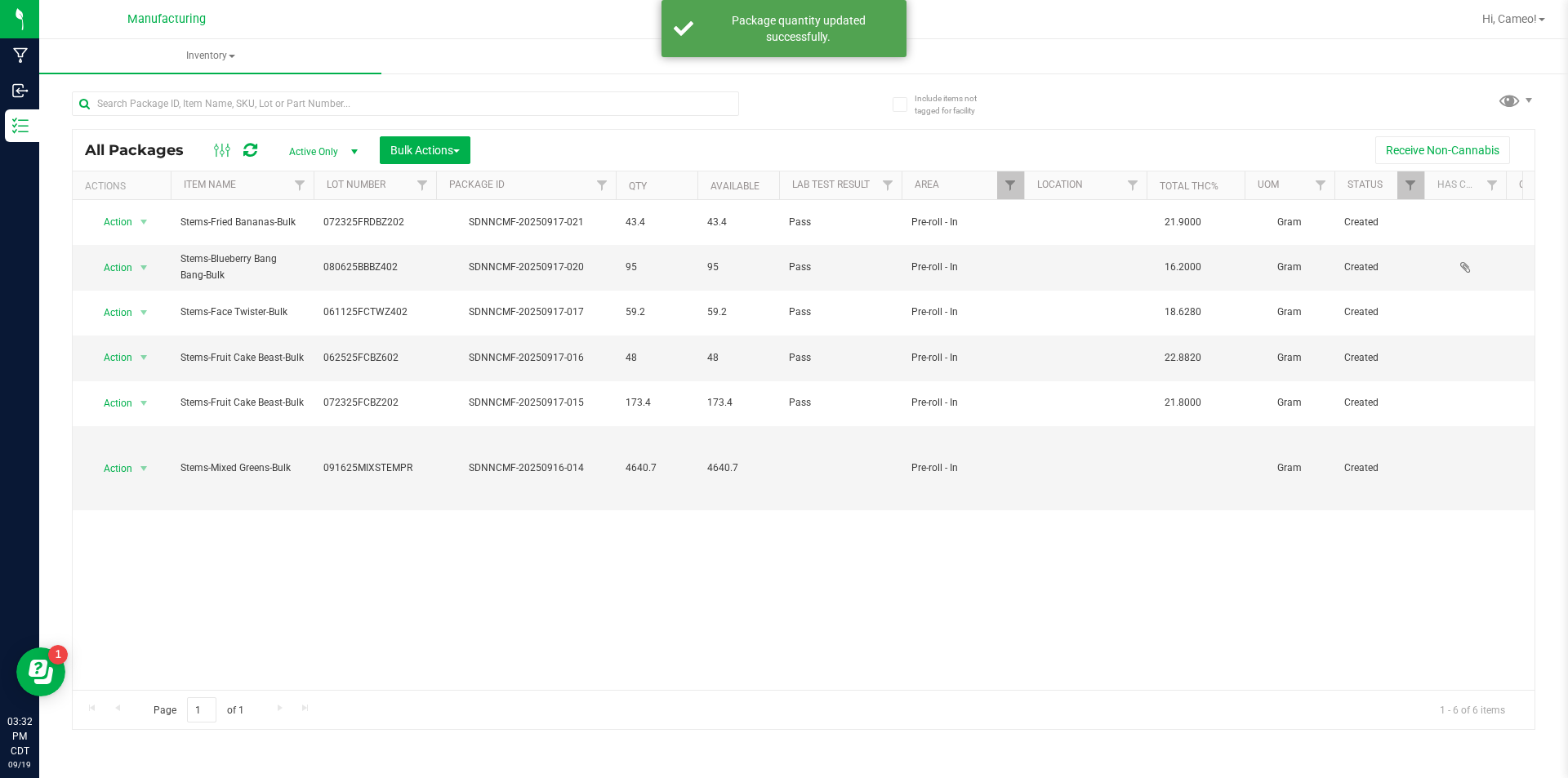
click at [1510, 7] on div "Hi, Cameo!" at bounding box center [1514, 18] width 76 height 28
click at [1512, 18] on span "Hi, Cameo!" at bounding box center [1510, 18] width 54 height 13
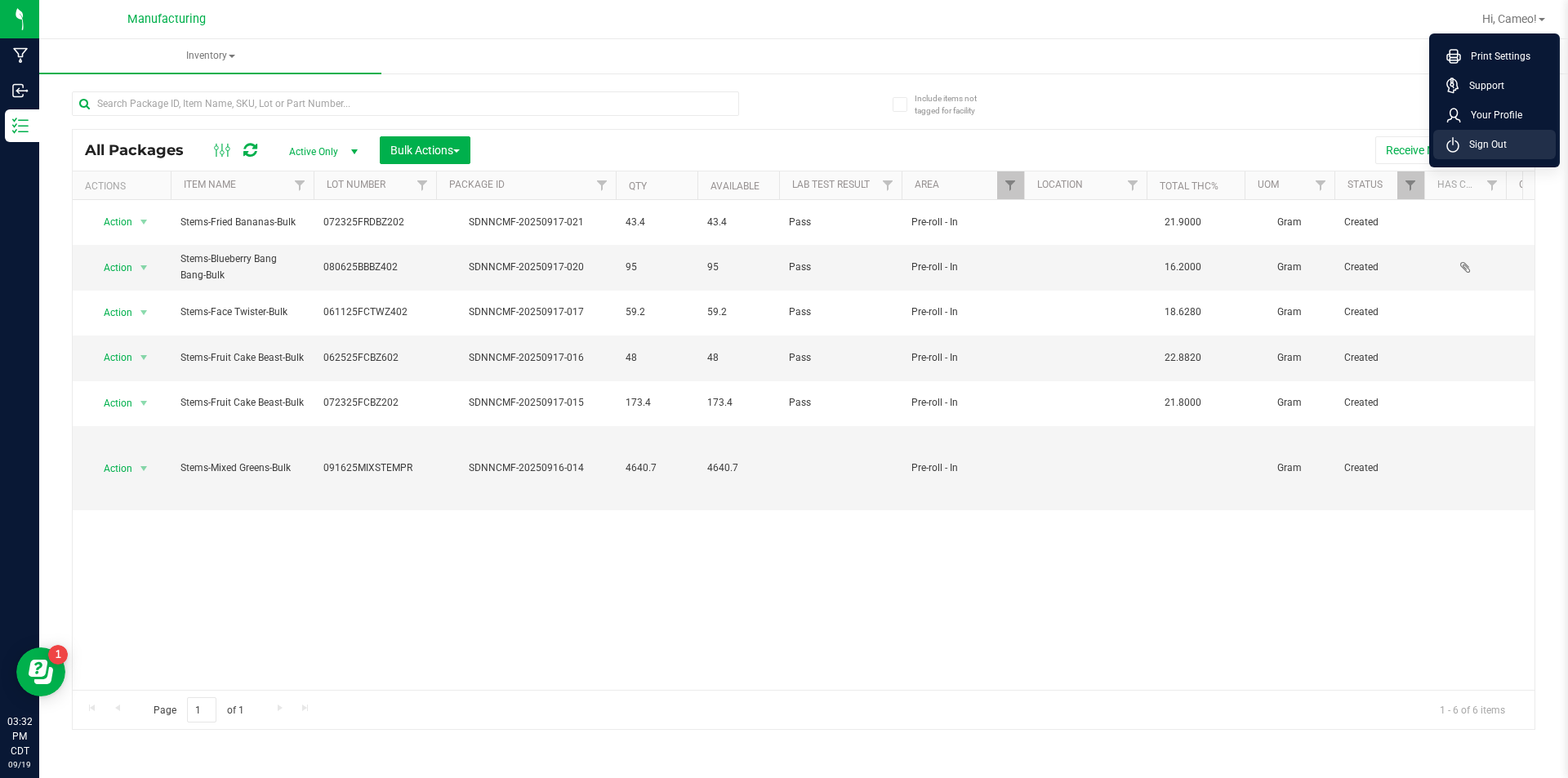
click at [1493, 143] on span "Sign Out" at bounding box center [1484, 144] width 47 height 16
